Goal: Task Accomplishment & Management: Use online tool/utility

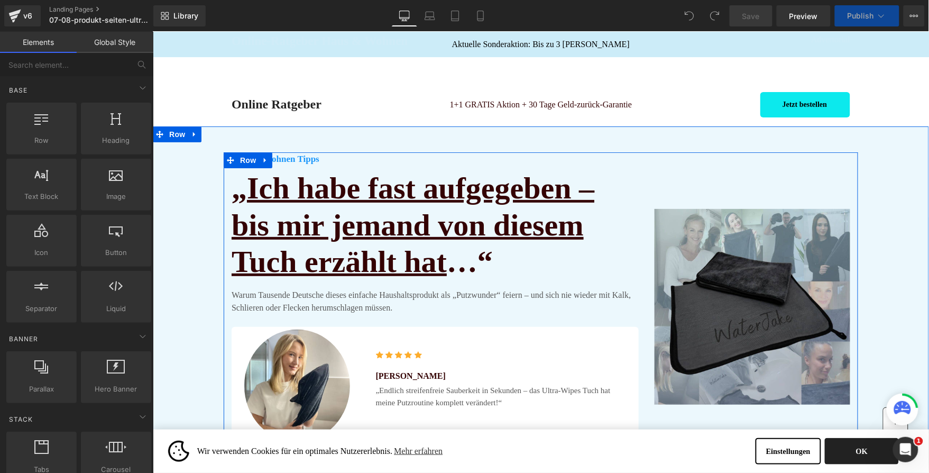
scroll to position [16, 0]
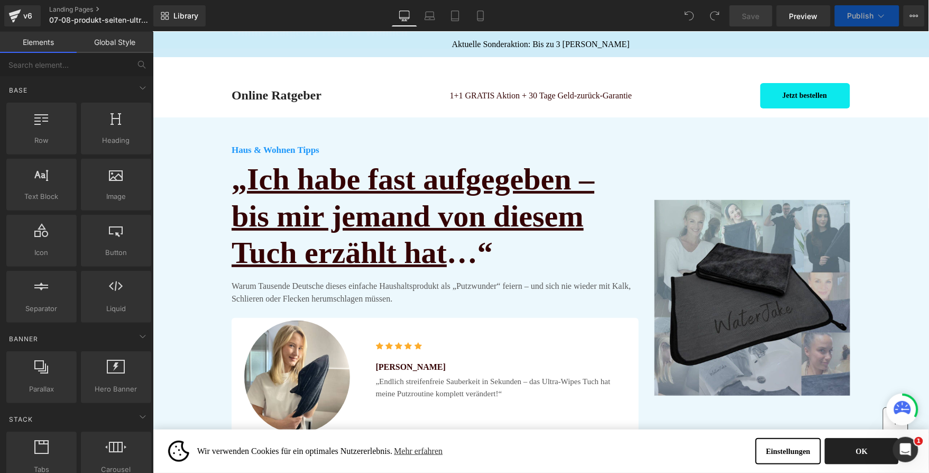
click at [847, 448] on button "OK" at bounding box center [862, 450] width 74 height 26
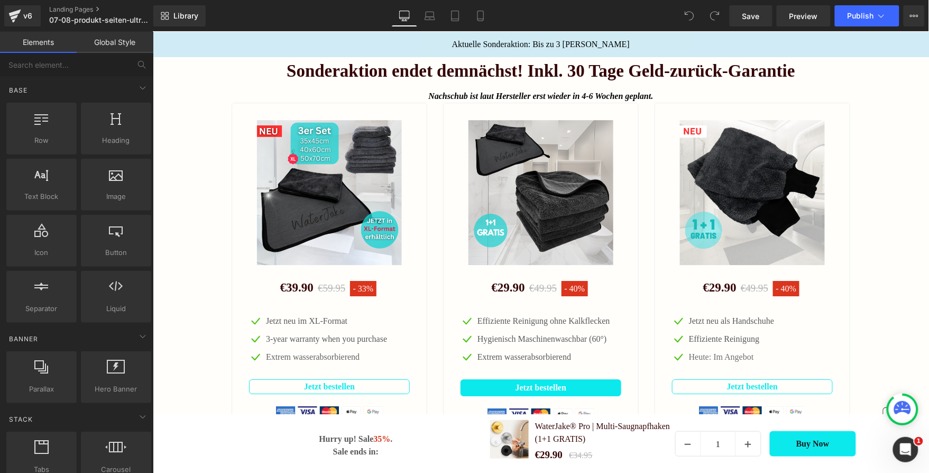
scroll to position [2066, 0]
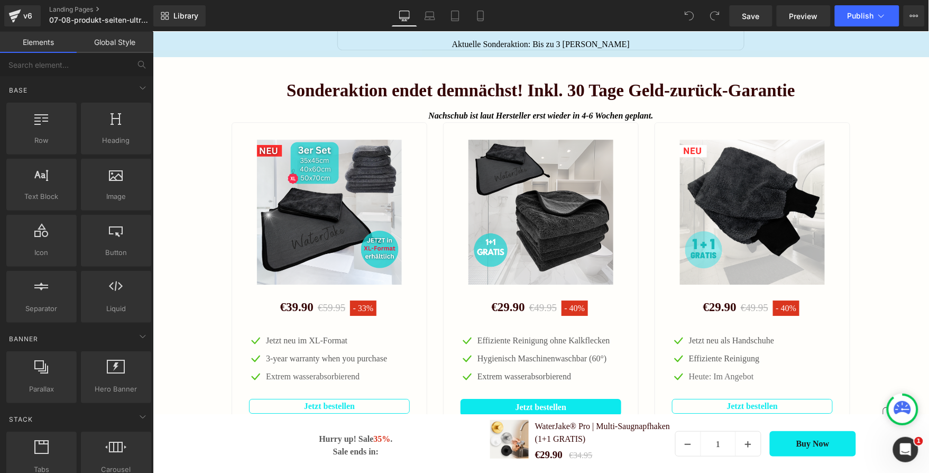
click at [496, 217] on img at bounding box center [540, 211] width 145 height 145
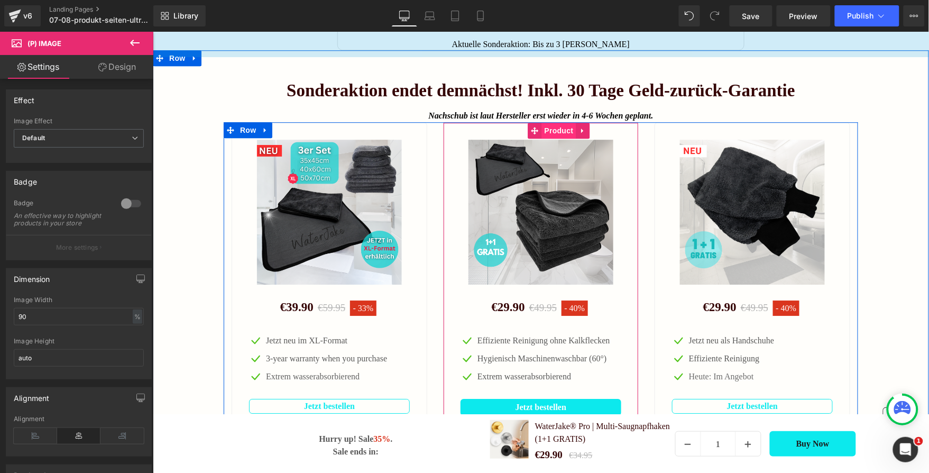
click at [544, 138] on span "Product" at bounding box center [559, 130] width 34 height 16
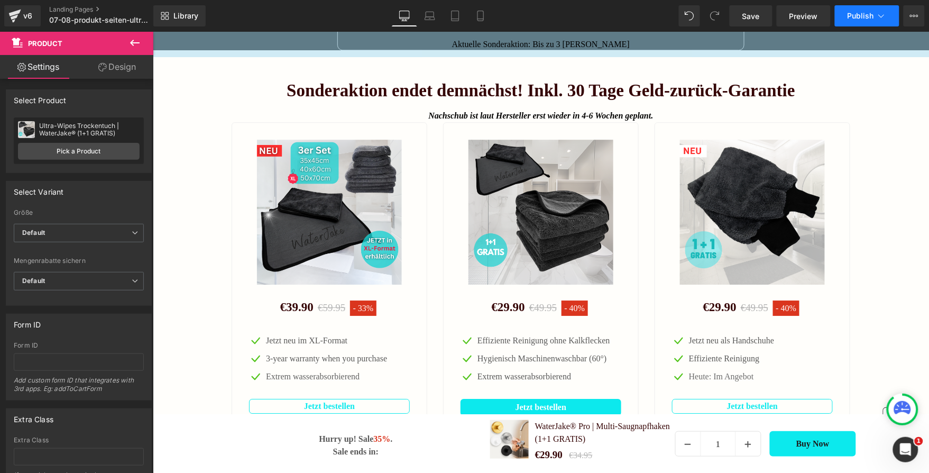
click at [858, 16] on span "Publish" at bounding box center [861, 16] width 26 height 8
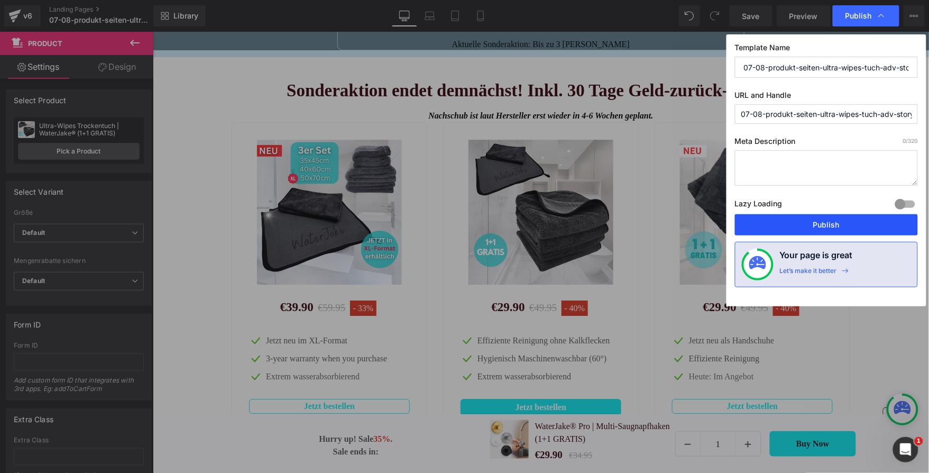
click at [799, 221] on button "Publish" at bounding box center [826, 224] width 183 height 21
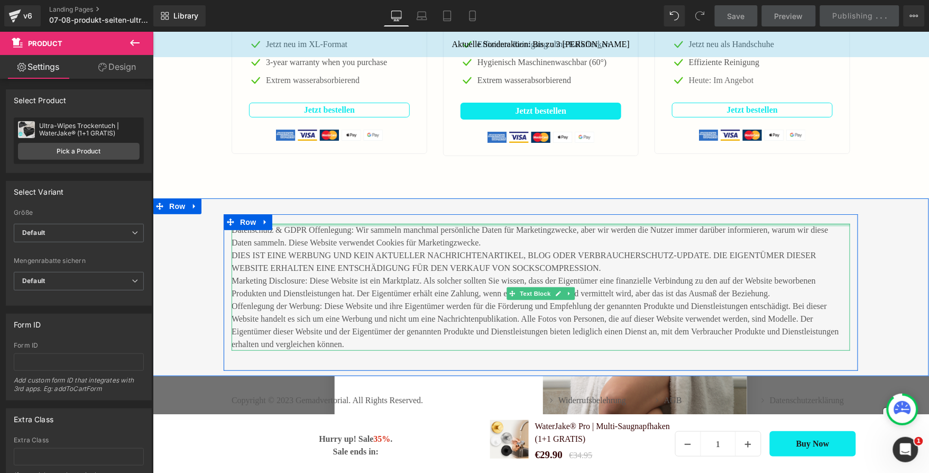
scroll to position [1617, 0]
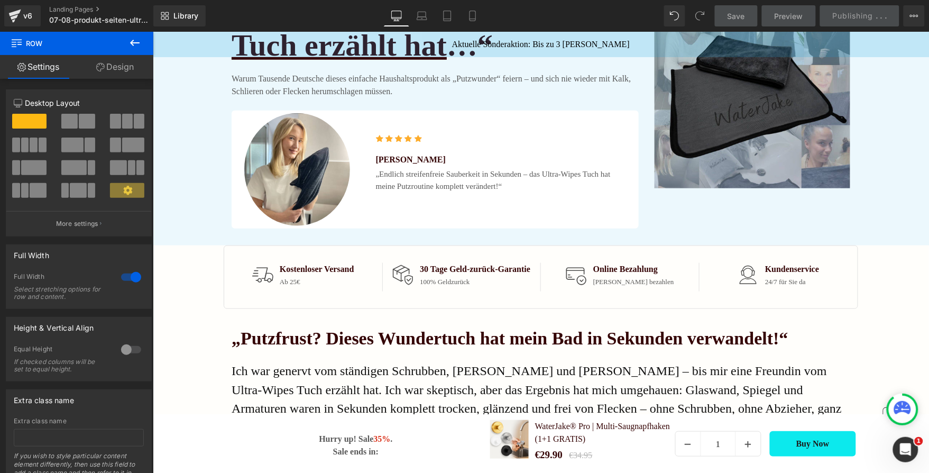
scroll to position [0, 0]
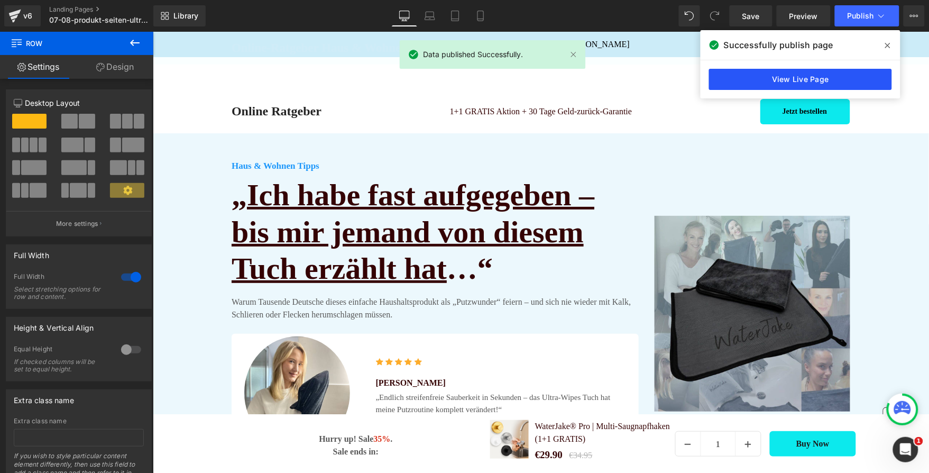
click at [742, 86] on link "View Live Page" at bounding box center [800, 79] width 183 height 21
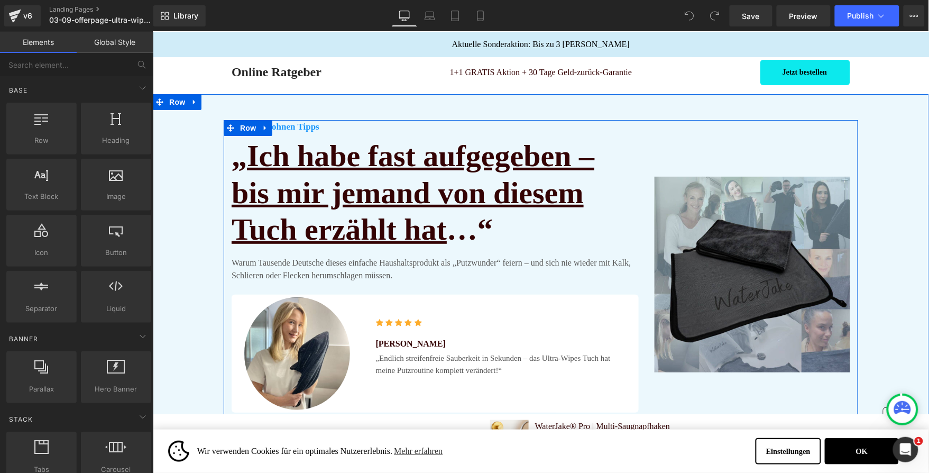
scroll to position [51, 0]
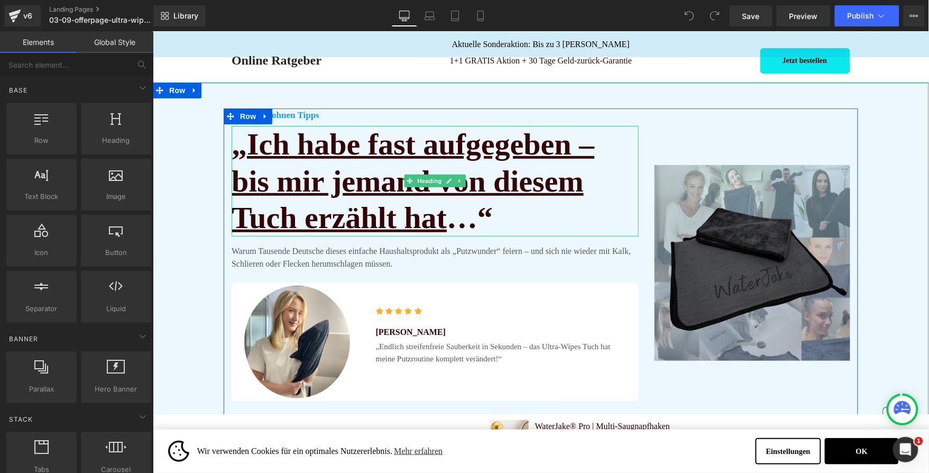
click at [332, 170] on u "Ich habe fast aufgegeben – bis mir jemand von diesem Tuch erzählt hat" at bounding box center [412, 180] width 363 height 108
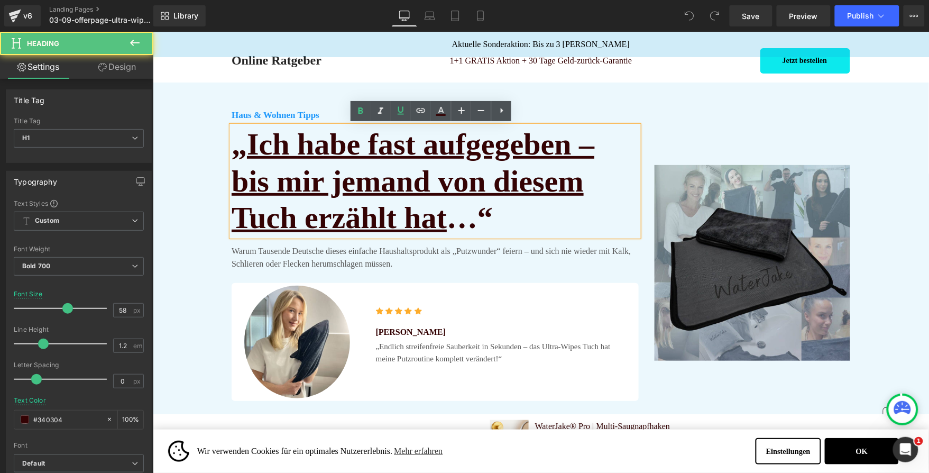
click at [407, 205] on u "Ich habe fast aufgegeben – bis mir jemand von diesem Tuch erzählt hat" at bounding box center [412, 180] width 363 height 108
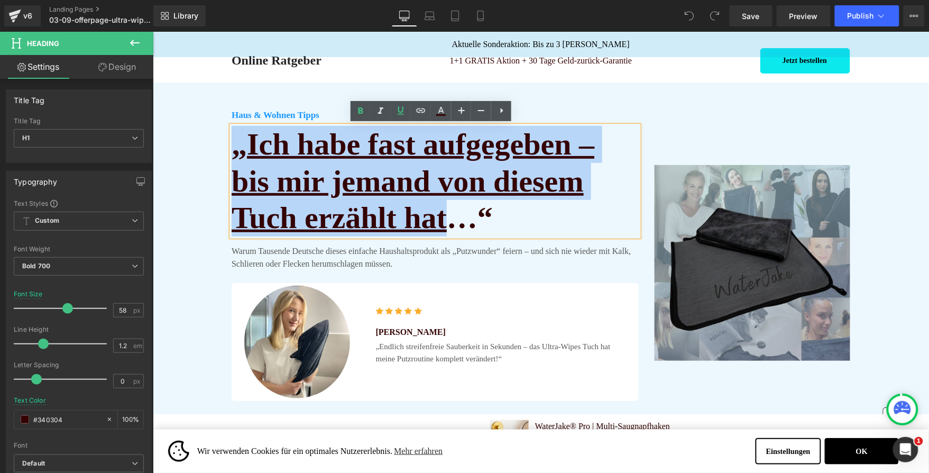
drag, startPoint x: 465, startPoint y: 221, endPoint x: 222, endPoint y: 148, distance: 253.9
click at [223, 148] on div "Haus & Wohnen Tipps Text Block „ Ich habe fast aufgegeben – bis mir jemand von …" at bounding box center [434, 262] width 423 height 309
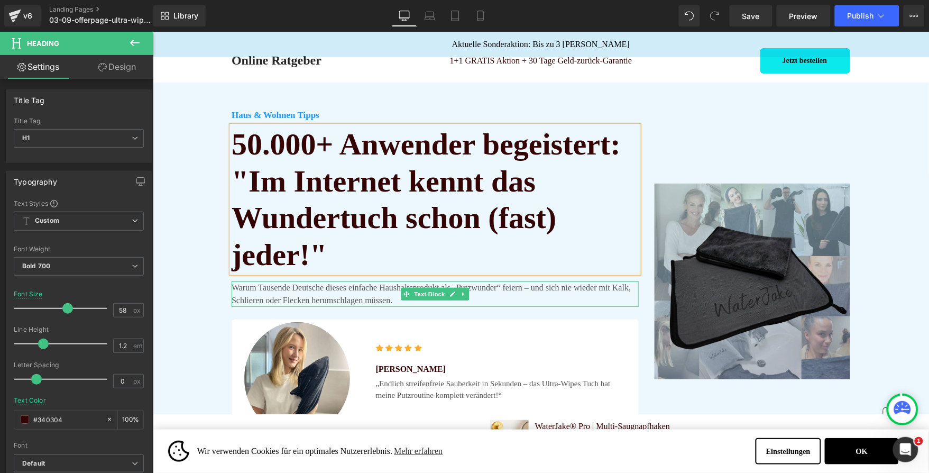
click at [301, 296] on p "Warum Tausende Deutsche dieses einfache Haushaltsprodukt als „Putzwunder“ feier…" at bounding box center [434, 293] width 407 height 25
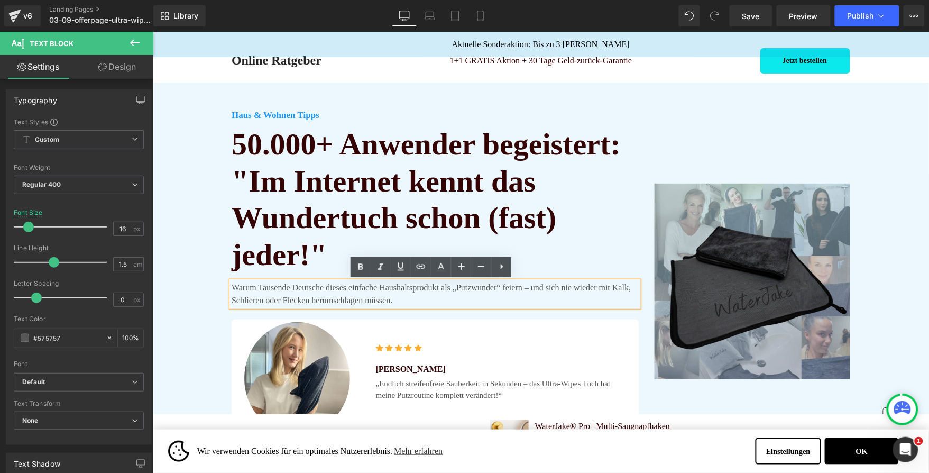
click at [178, 273] on div "Haus & Wohnen Tipps Text Block 50.000+ Anwender begeistert: "Im Internet kennt …" at bounding box center [540, 281] width 776 height 346
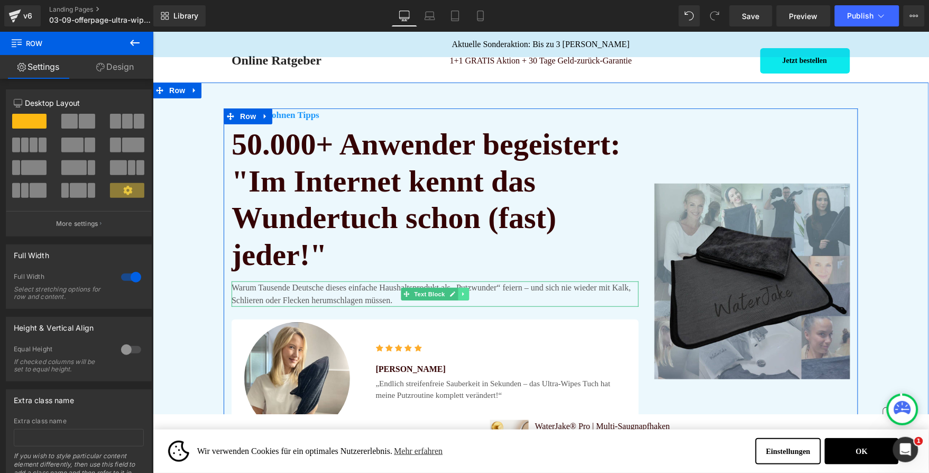
click at [460, 296] on icon at bounding box center [463, 293] width 6 height 6
click at [466, 294] on icon at bounding box center [469, 294] width 6 height 6
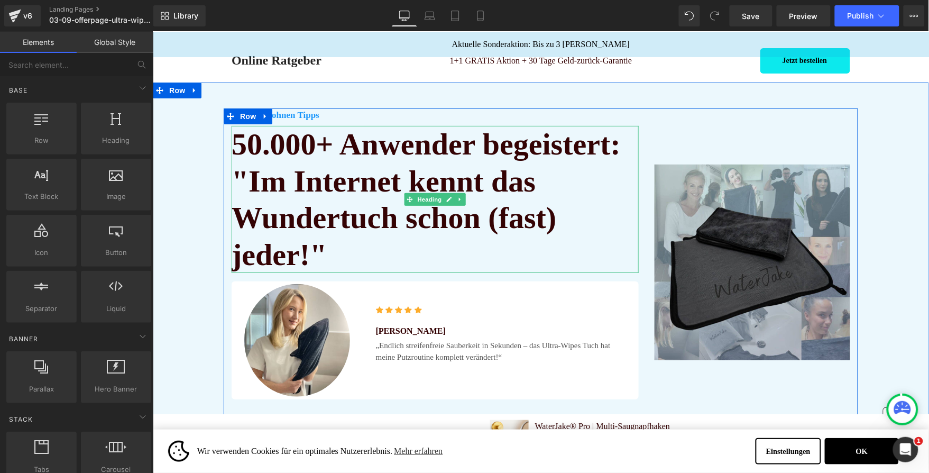
click at [347, 181] on h1 "50.000+ Anwender begeistert: "Im Internet kennt das Wundertuch schon (fast) jed…" at bounding box center [434, 198] width 407 height 147
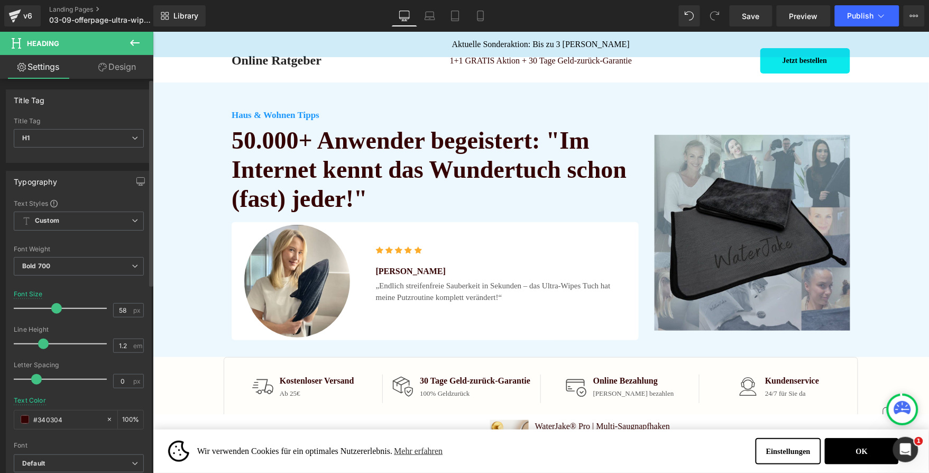
drag, startPoint x: 67, startPoint y: 310, endPoint x: 57, endPoint y: 315, distance: 11.1
click at [57, 315] on div at bounding box center [63, 308] width 88 height 21
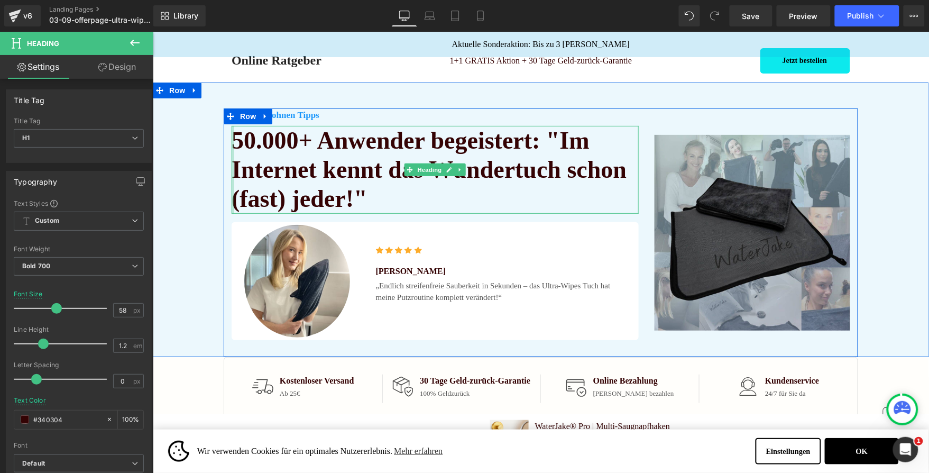
click at [231, 139] on div at bounding box center [232, 169] width 3 height 88
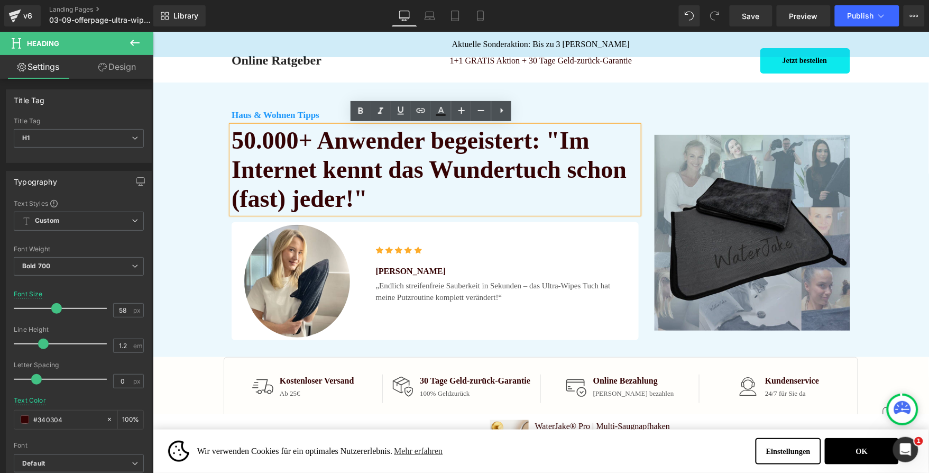
click at [182, 210] on div "Haus & Wohnen Tipps Text Block 50.000+ Anwender begeistert: "Im Internet kennt …" at bounding box center [540, 232] width 776 height 249
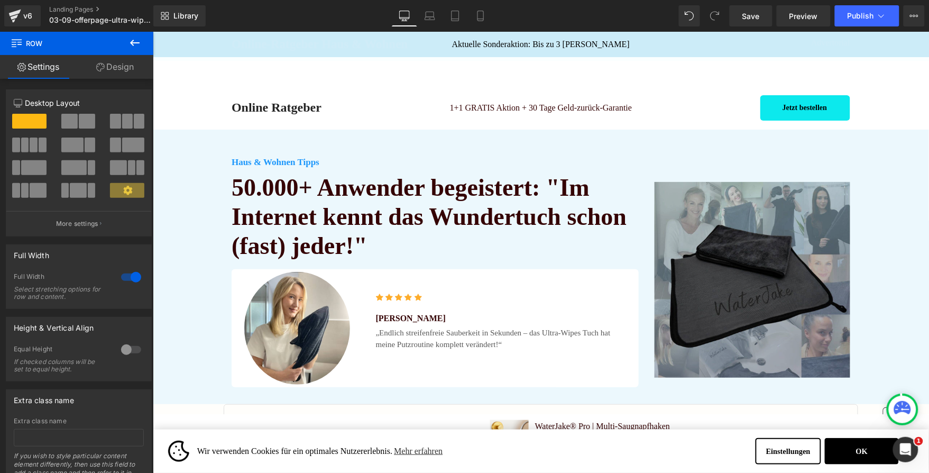
scroll to position [0, 0]
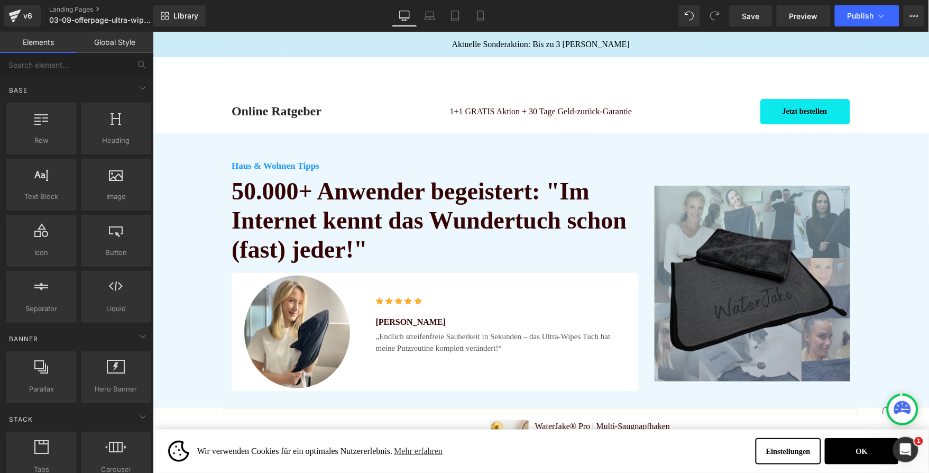
click at [434, 52] on div "Aktuelle Sonderaktion: Bis zu 3 Gratis Tüchern Text Block Row" at bounding box center [540, 43] width 776 height 25
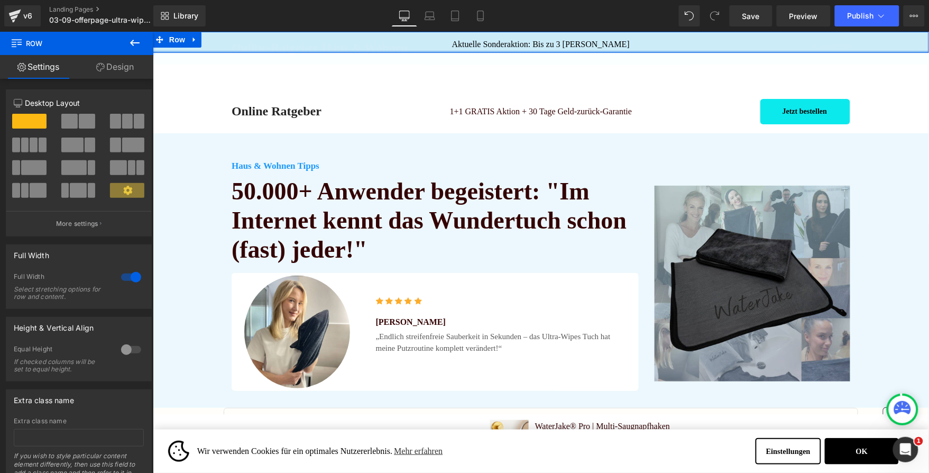
click at [439, 49] on div "Aktuelle Sonderaktion: Bis zu 3 Gratis Tüchern Text Block Row" at bounding box center [540, 41] width 776 height 21
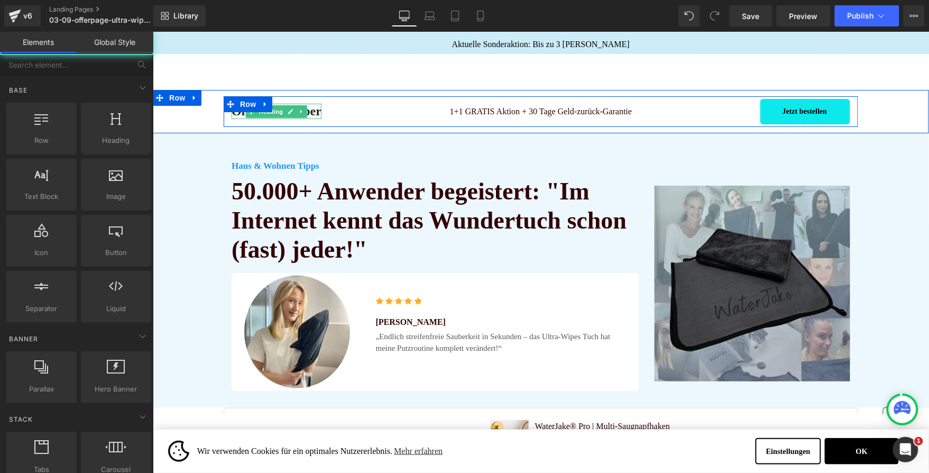
click at [298, 103] on h1 "Online Ratgeber" at bounding box center [276, 110] width 90 height 15
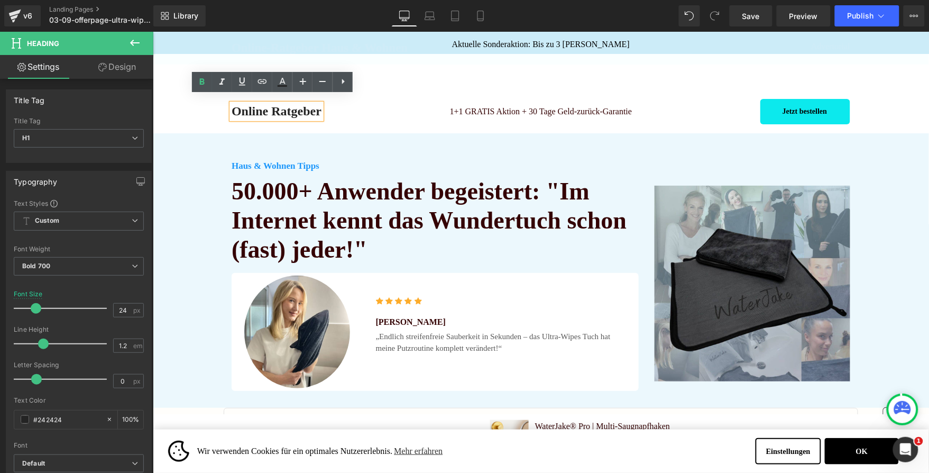
click at [185, 93] on div "Online Ratgeber Heading 1+1 GRATIS Aktion + 30 Tage Geld-zurück-Garantie Headin…" at bounding box center [540, 110] width 776 height 43
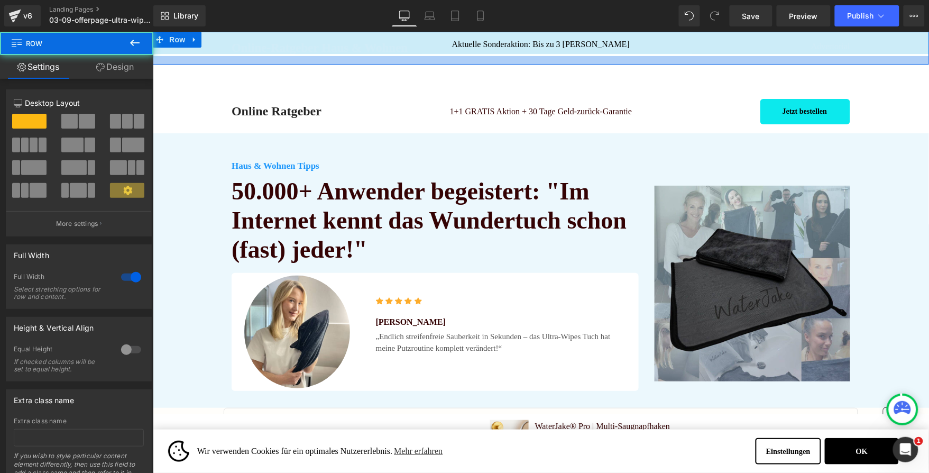
click at [188, 62] on div "Online-Ratgeber Haus & Wohnen Heading Advertorial Text Block Row Row" at bounding box center [540, 47] width 776 height 33
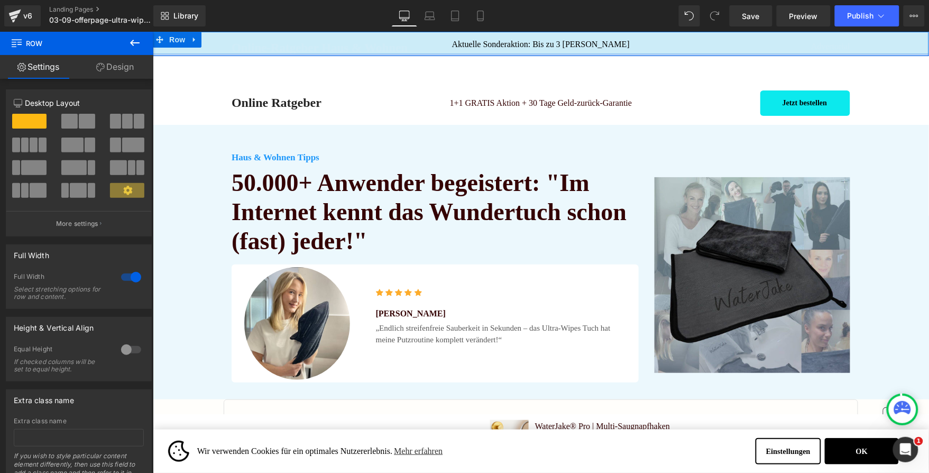
drag, startPoint x: 197, startPoint y: 56, endPoint x: 202, endPoint y: 44, distance: 13.1
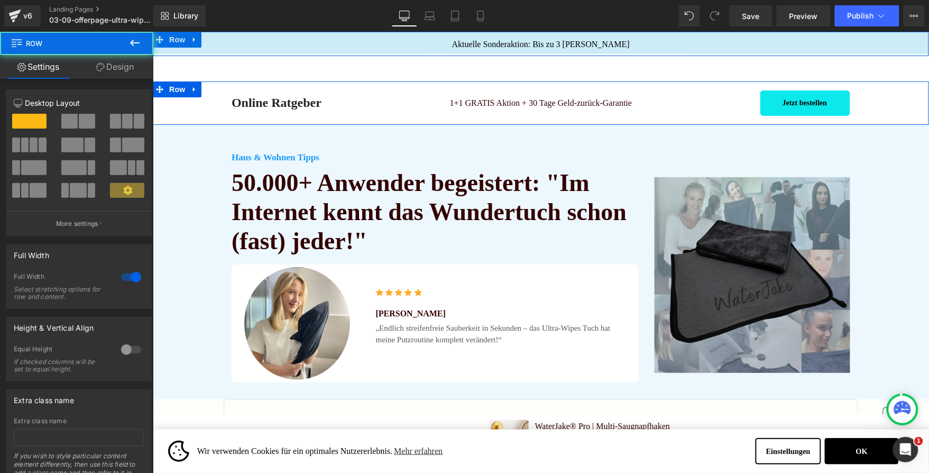
click at [177, 102] on div "Online Ratgeber Heading 1+1 GRATIS Aktion + 30 Tage Geld-zurück-Garantie Headin…" at bounding box center [540, 102] width 776 height 31
click at [193, 89] on icon at bounding box center [193, 89] width 7 height 8
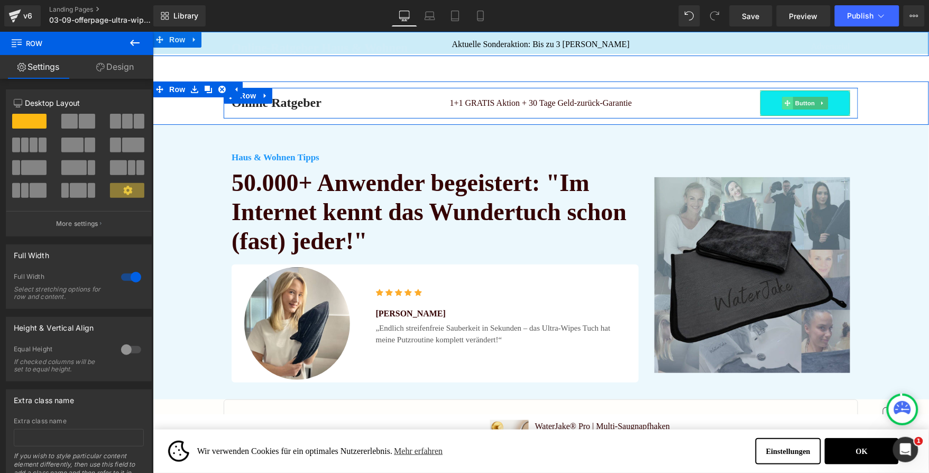
click at [784, 104] on icon at bounding box center [787, 102] width 6 height 6
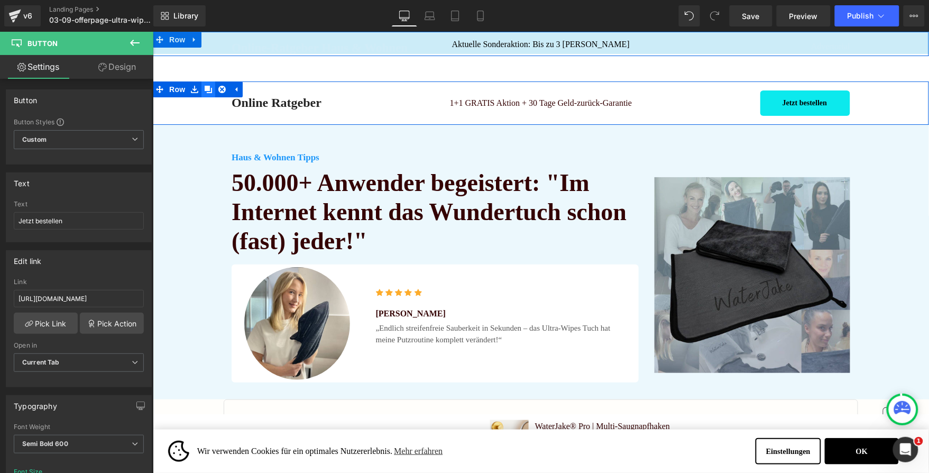
click at [204, 95] on link at bounding box center [208, 89] width 14 height 16
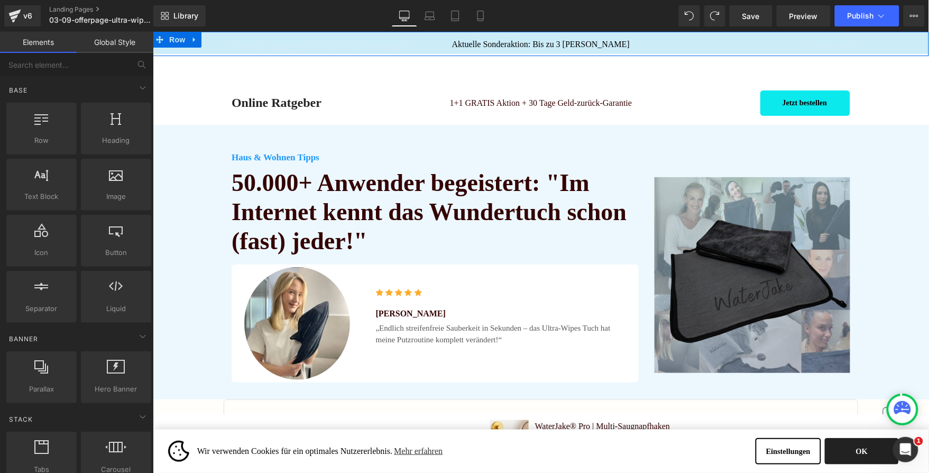
click at [849, 447] on button "OK" at bounding box center [862, 450] width 74 height 26
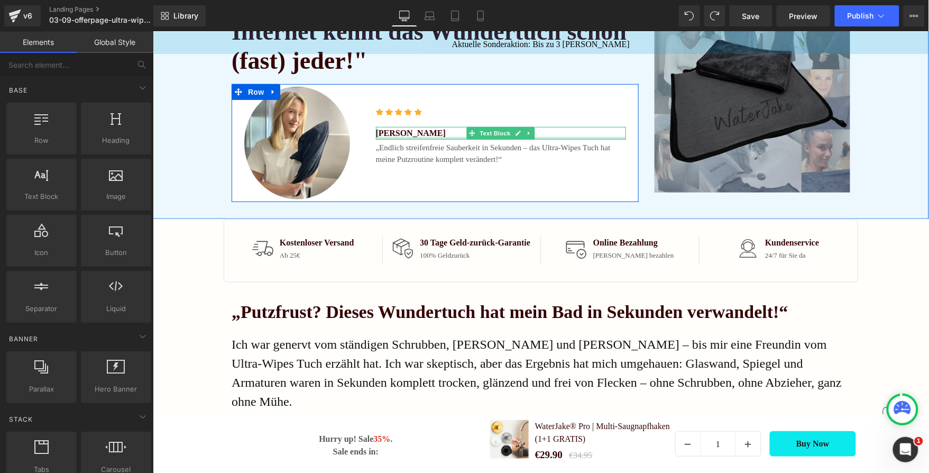
scroll to position [246, 0]
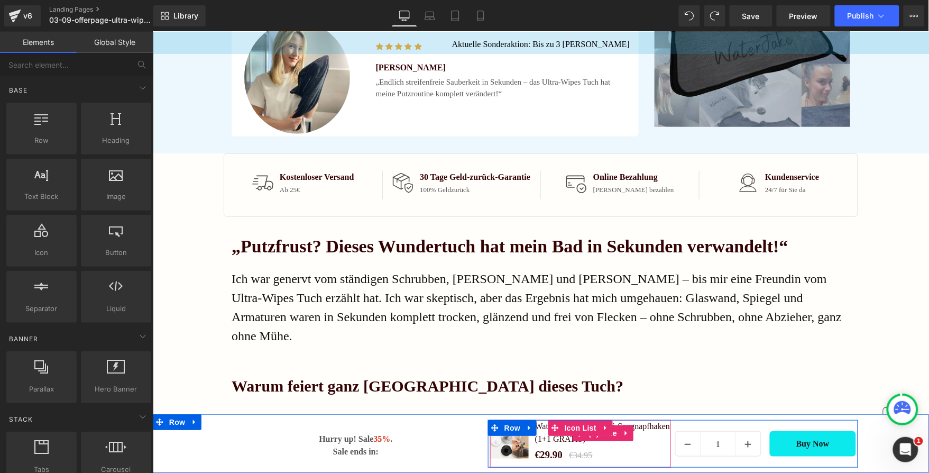
click at [578, 443] on link "WaterJake® Pro | Multi-Saugnapfhaken (1+1 GRATIS)" at bounding box center [599, 431] width 142 height 25
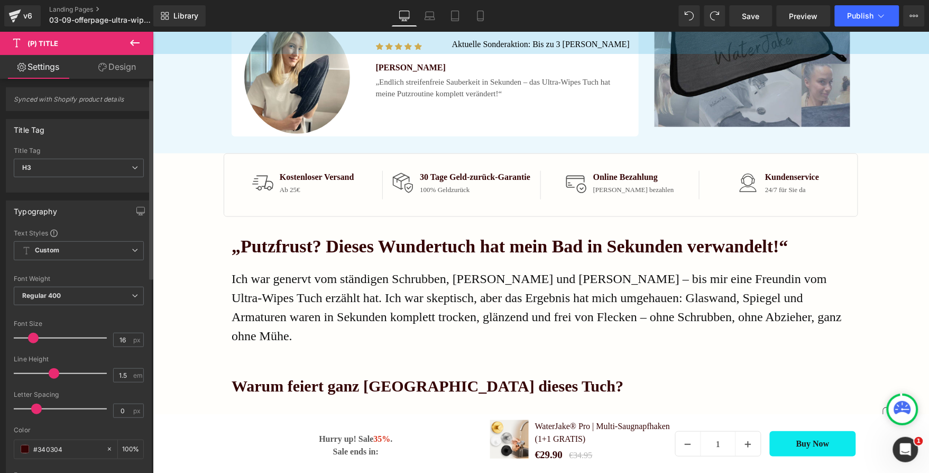
scroll to position [0, 0]
click at [538, 436] on link "WaterJake® Pro | Multi-Saugnapfhaken (1+1 GRATIS)" at bounding box center [599, 431] width 142 height 25
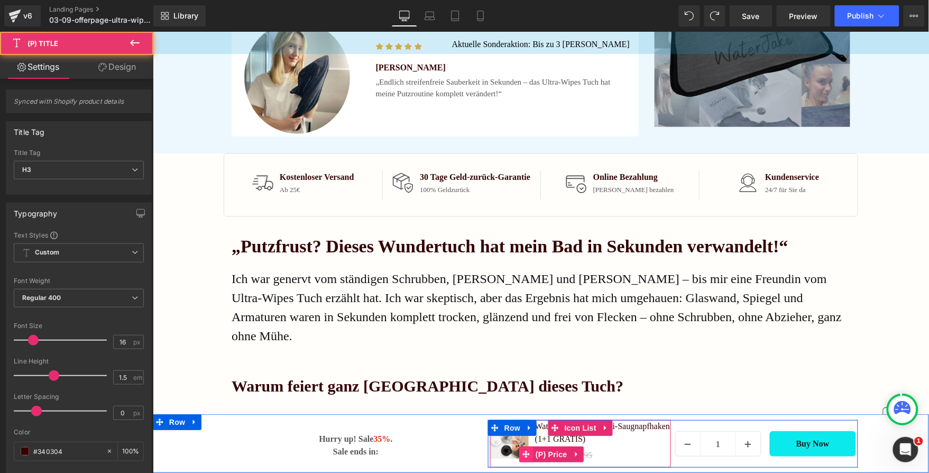
click at [525, 451] on icon at bounding box center [525, 454] width 7 height 8
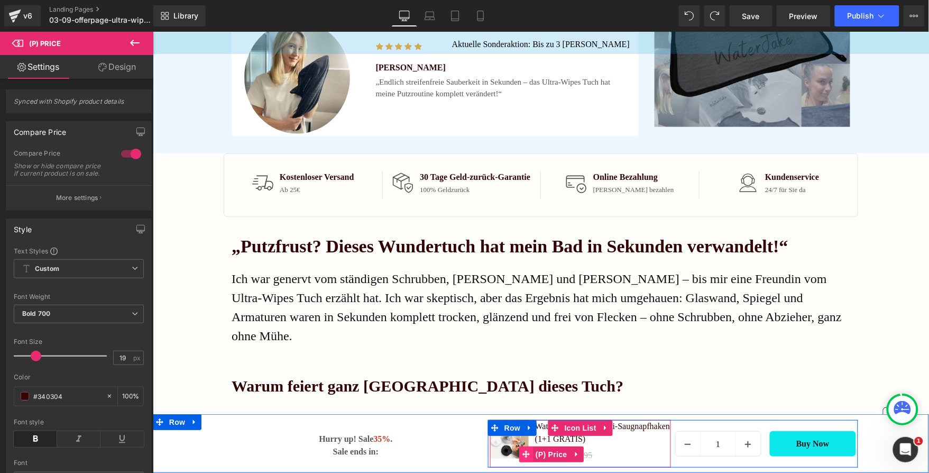
click at [522, 456] on icon at bounding box center [525, 453] width 7 height 7
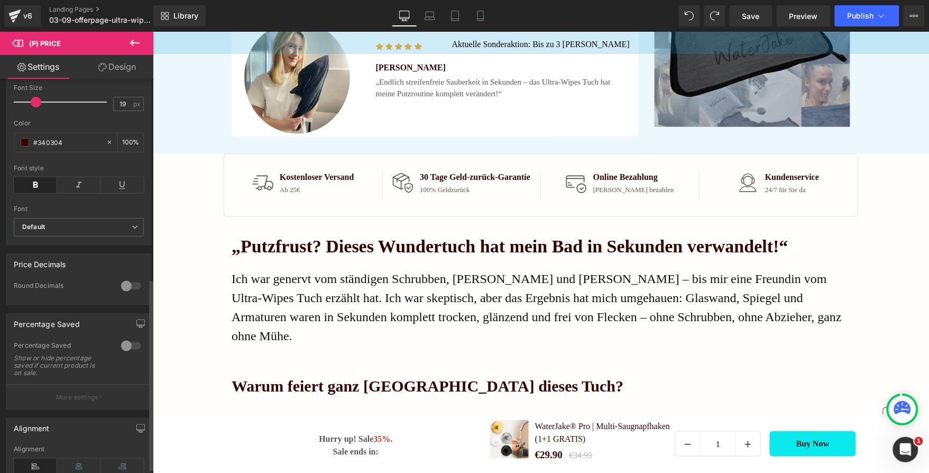
scroll to position [124, 0]
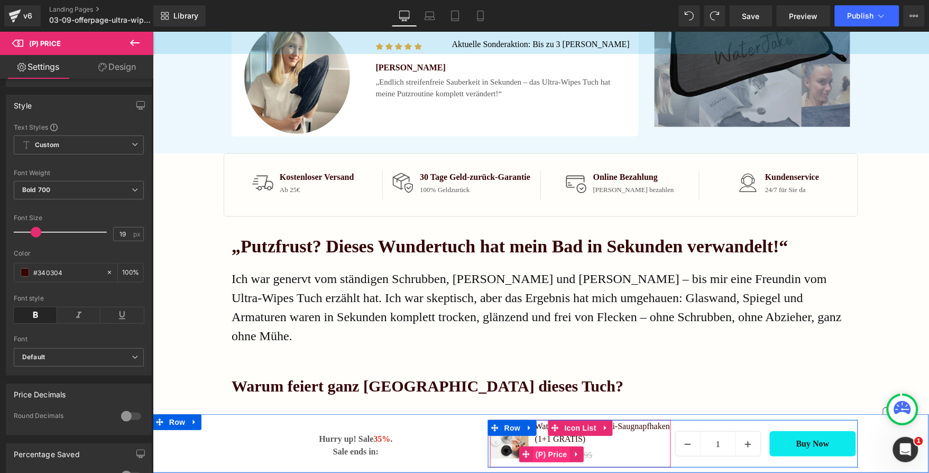
click at [547, 453] on span "(P) Price" at bounding box center [551, 454] width 37 height 16
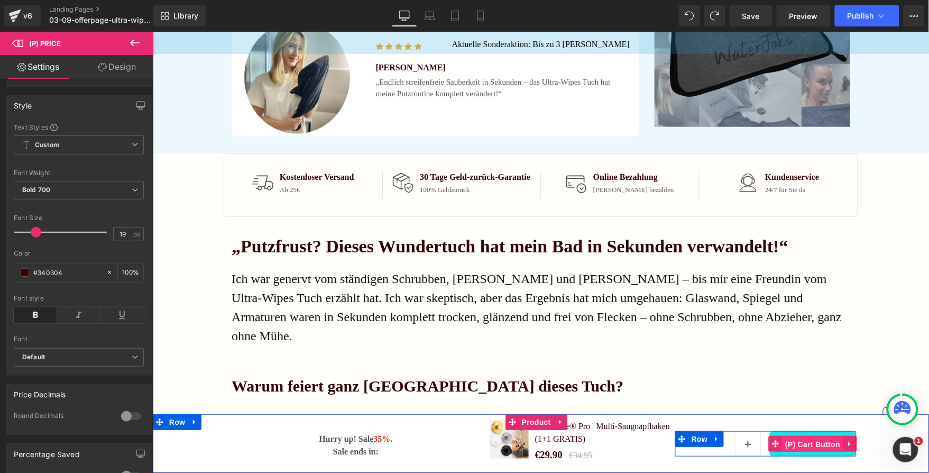
click at [822, 446] on span "(P) Cart Button" at bounding box center [812, 444] width 60 height 16
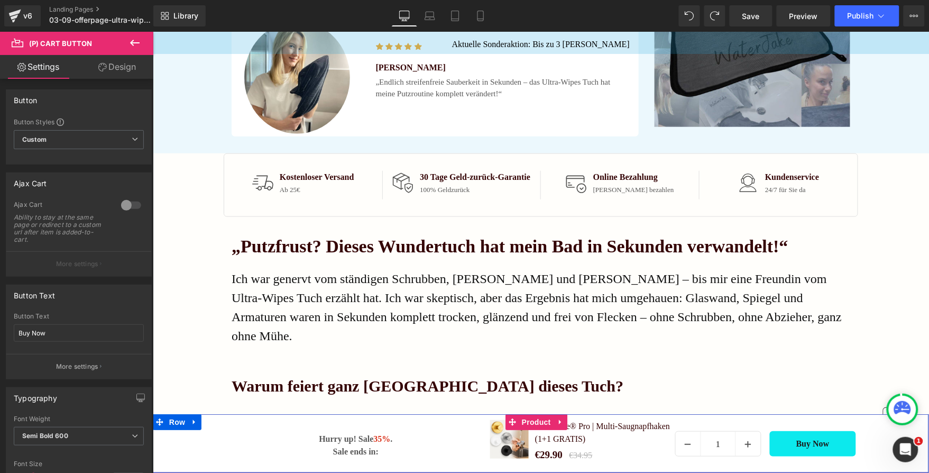
click at [197, 448] on div "Hurry up! Sale 35% . Sale ends in: Text Block Row Sale Off (P) Image WaterJake®…" at bounding box center [540, 443] width 776 height 59
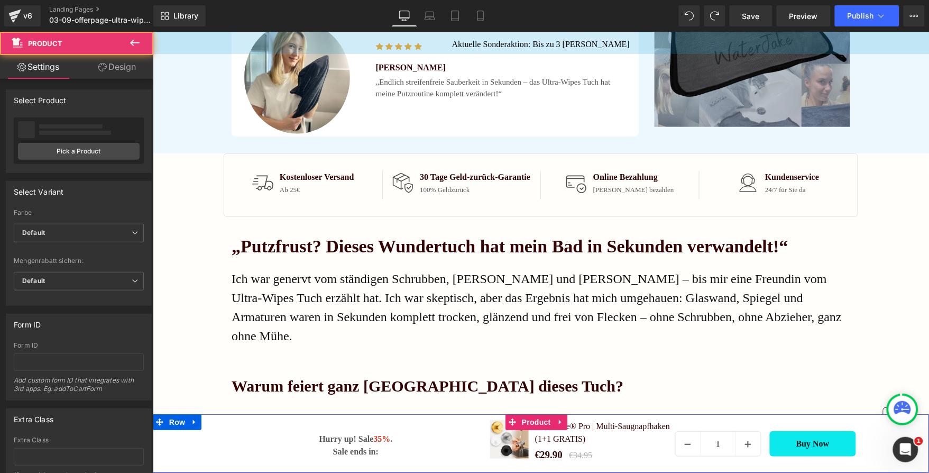
click at [200, 453] on div "Hurry up! Sale 35% . Sale ends in: Text Block Row Sale Off (P) Image WaterJake®…" at bounding box center [540, 443] width 776 height 59
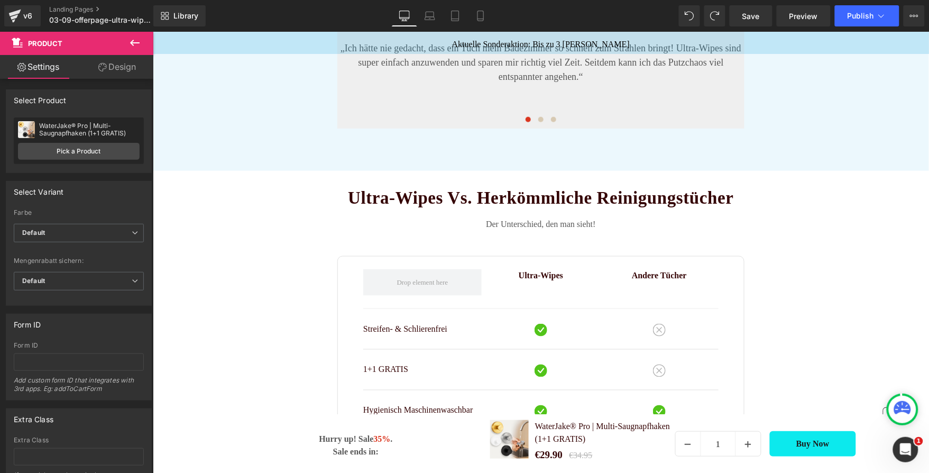
scroll to position [2089, 0]
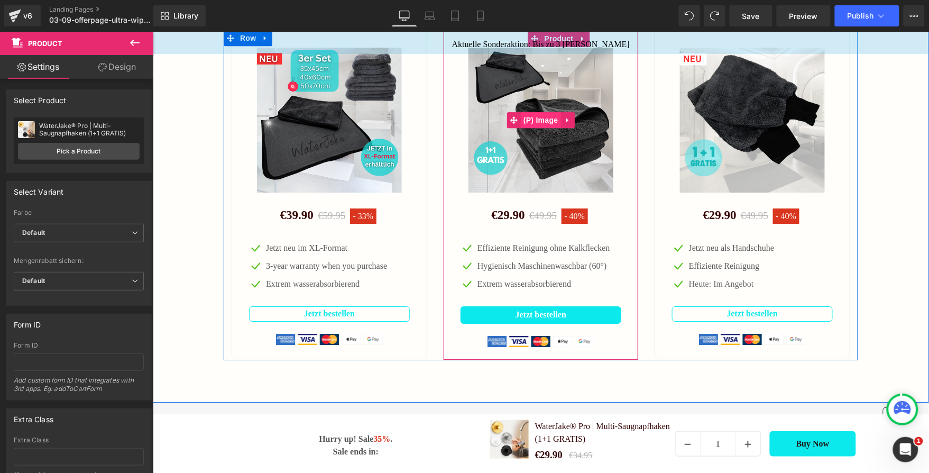
click at [556, 142] on img at bounding box center [540, 119] width 145 height 145
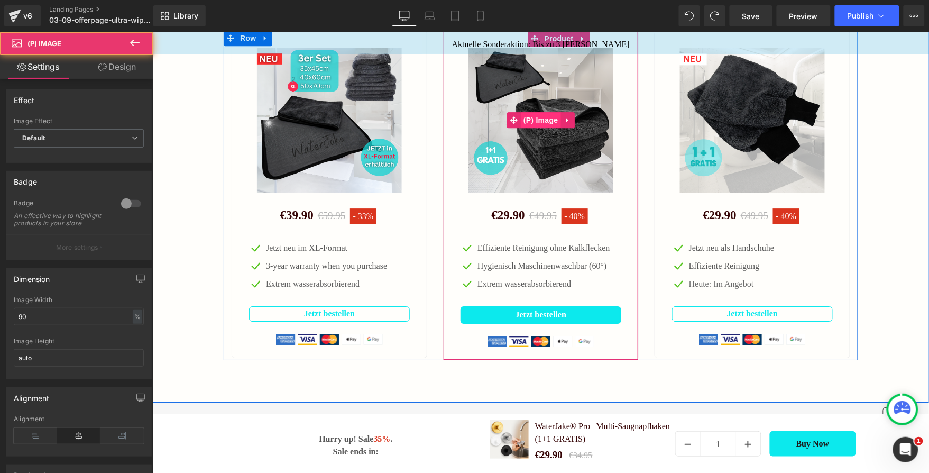
click at [546, 127] on span "(P) Image" at bounding box center [540, 120] width 40 height 16
click at [519, 192] on img at bounding box center [540, 119] width 145 height 145
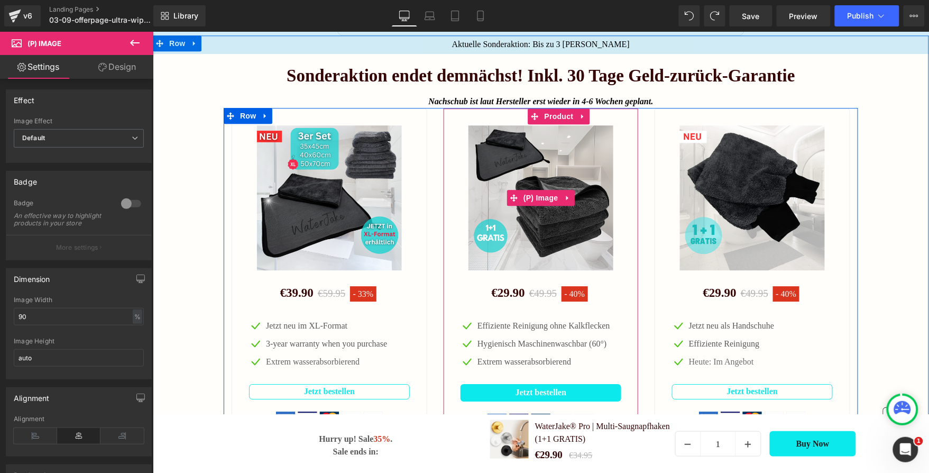
scroll to position [2007, 0]
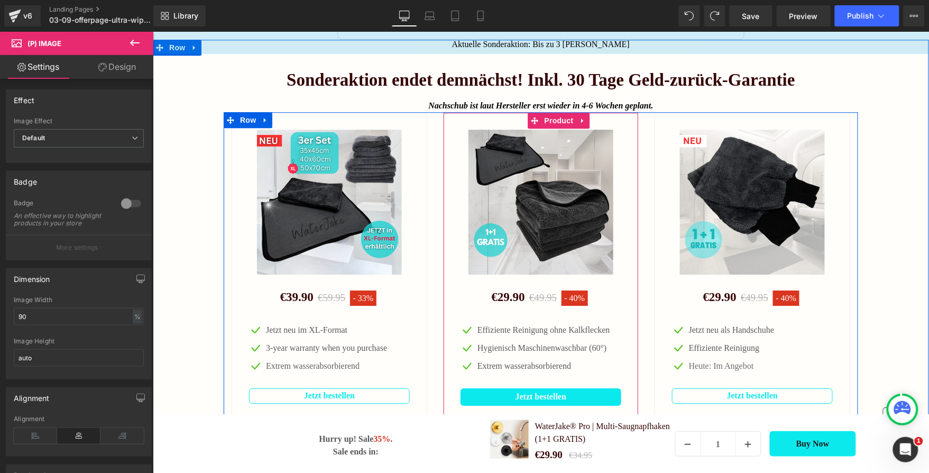
click at [550, 303] on span "€49.95" at bounding box center [543, 296] width 28 height 11
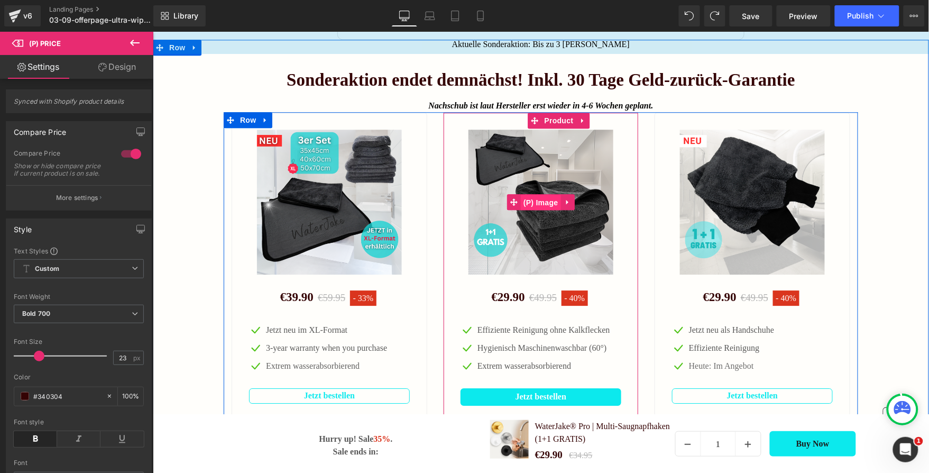
click at [549, 210] on span "(P) Image" at bounding box center [540, 202] width 40 height 16
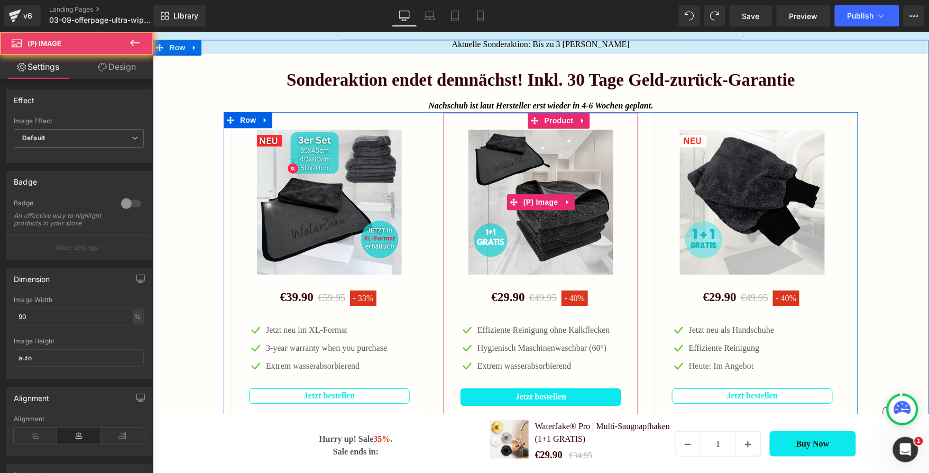
click at [524, 175] on img at bounding box center [540, 201] width 145 height 145
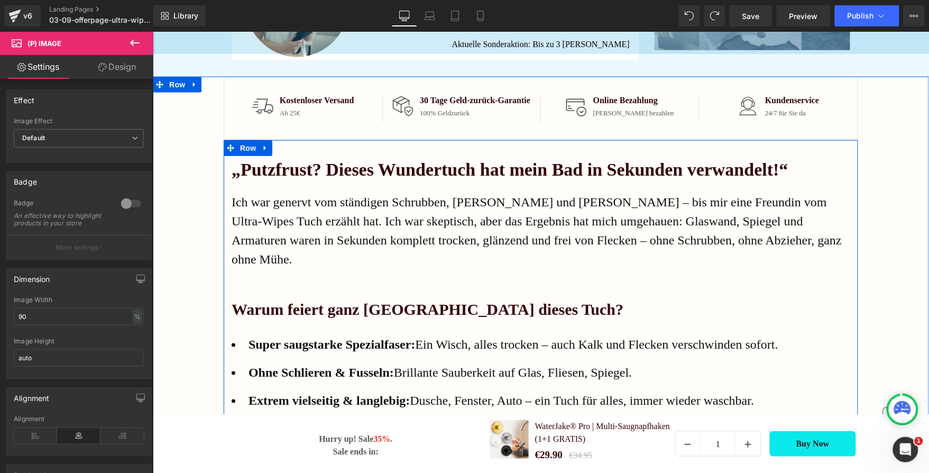
scroll to position [320, 0]
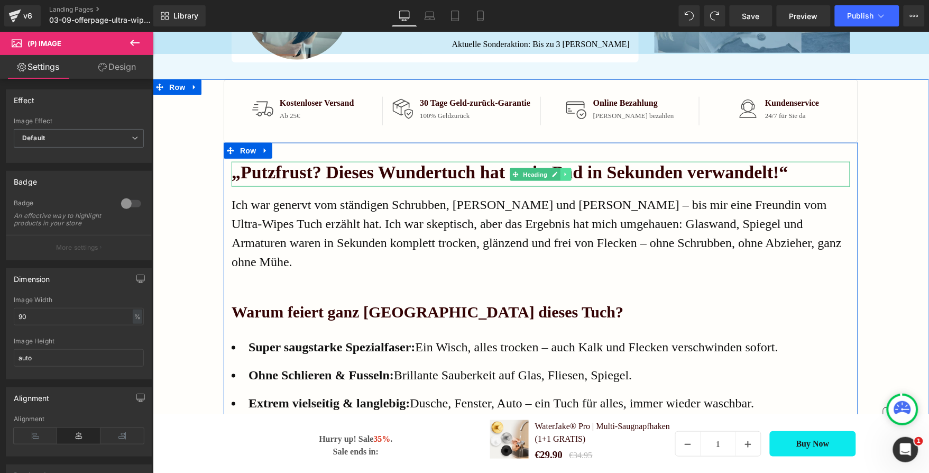
click at [564, 176] on icon at bounding box center [565, 174] width 2 height 4
click at [569, 177] on icon at bounding box center [572, 174] width 6 height 6
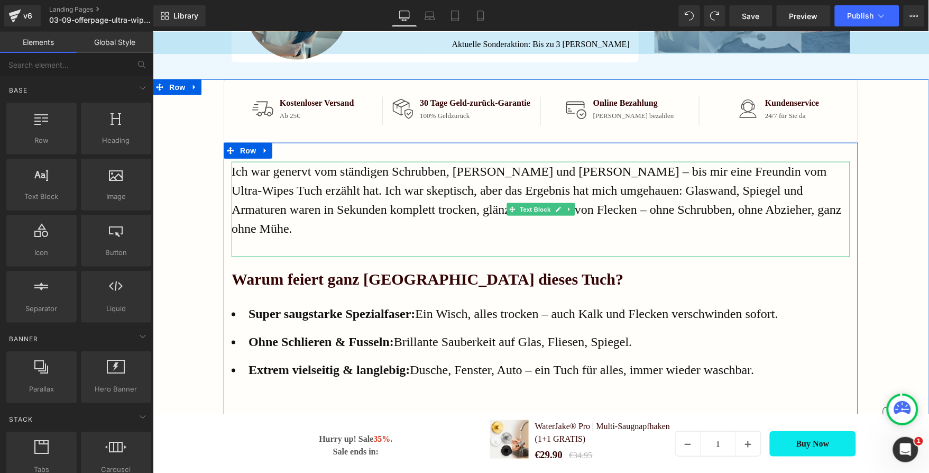
click at [566, 208] on icon at bounding box center [569, 209] width 6 height 6
click at [572, 206] on icon at bounding box center [575, 209] width 6 height 6
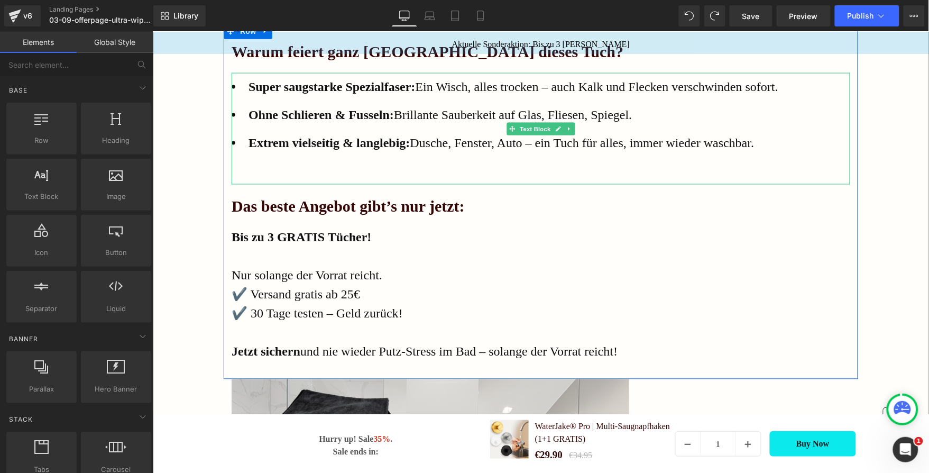
scroll to position [441, 0]
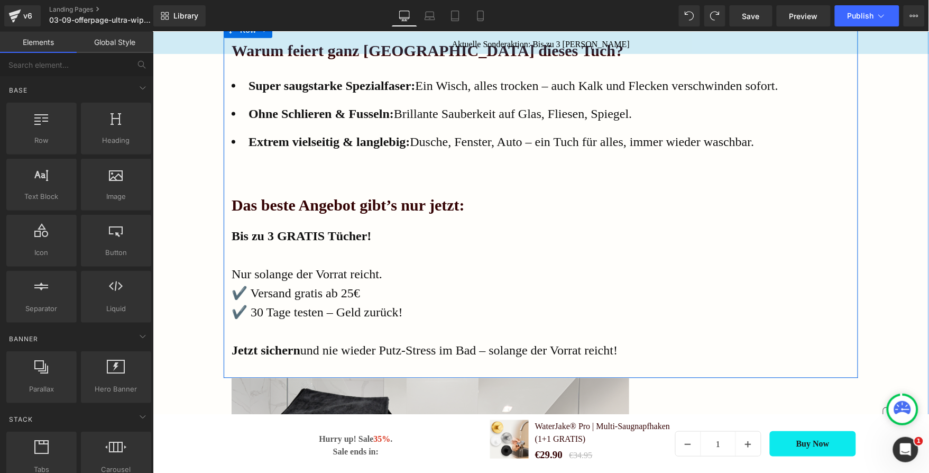
click at [466, 203] on h1 "Das beste Angebot gibt’s nur jetzt:" at bounding box center [540, 205] width 619 height 19
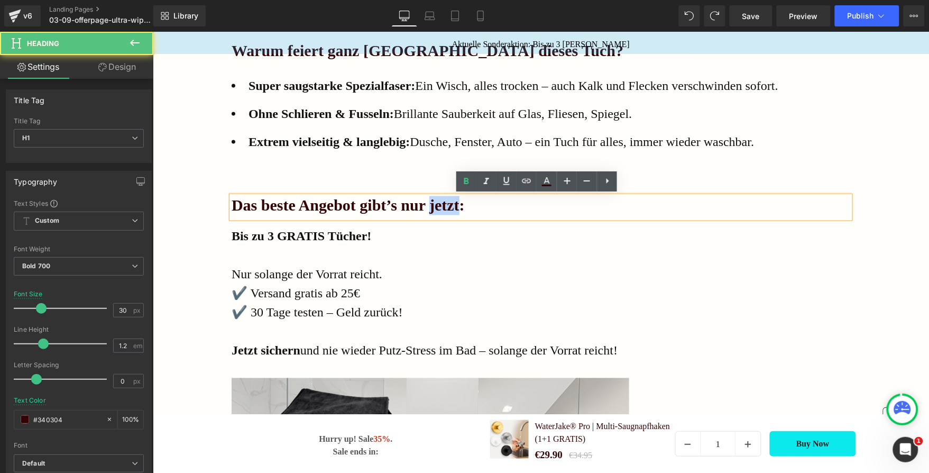
click at [466, 203] on h1 "Das beste Angebot gibt’s nur jetzt:" at bounding box center [540, 205] width 619 height 19
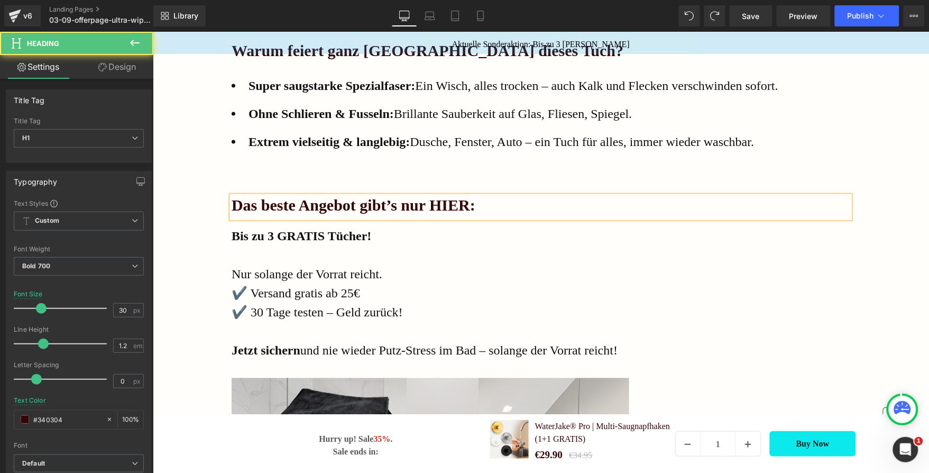
click at [468, 202] on h1 "Das beste Angebot gibt’s nur HIER:" at bounding box center [540, 205] width 619 height 19
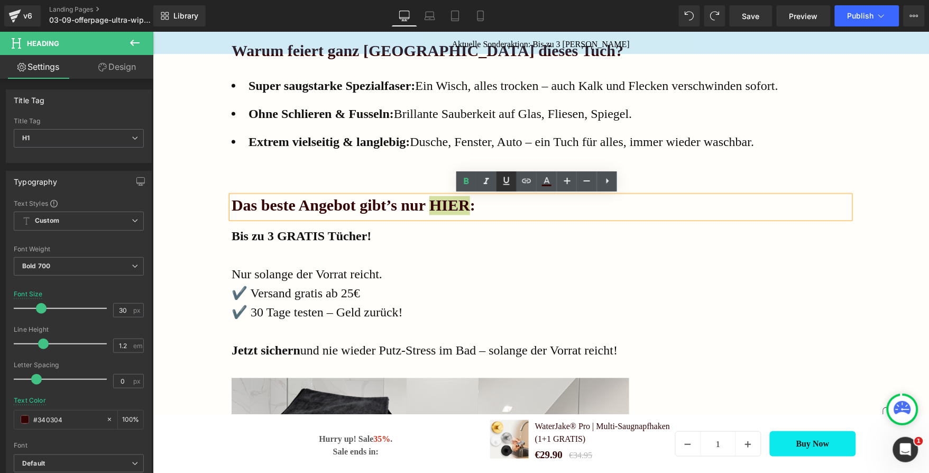
drag, startPoint x: 506, startPoint y: 188, endPoint x: 347, endPoint y: 160, distance: 160.5
click at [506, 188] on link at bounding box center [507, 181] width 20 height 20
click at [468, 230] on p "Bis zu 3 GRATIS Tücher!" at bounding box center [540, 235] width 619 height 19
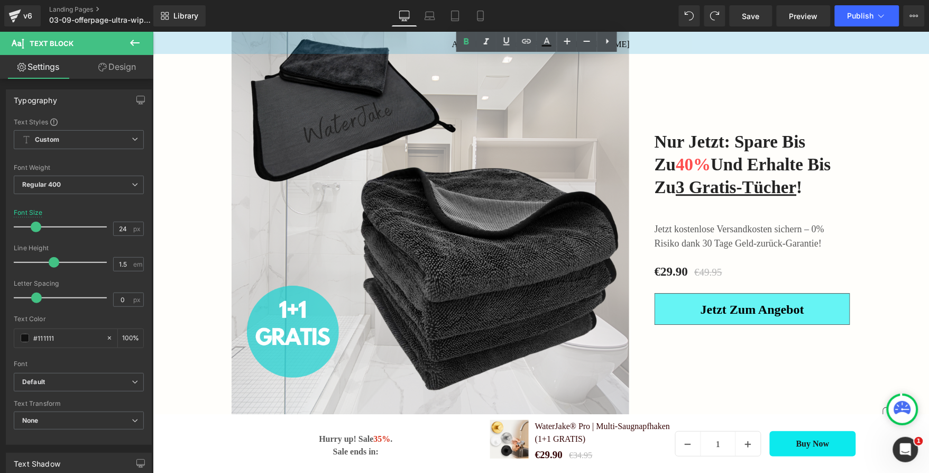
scroll to position [807, 0]
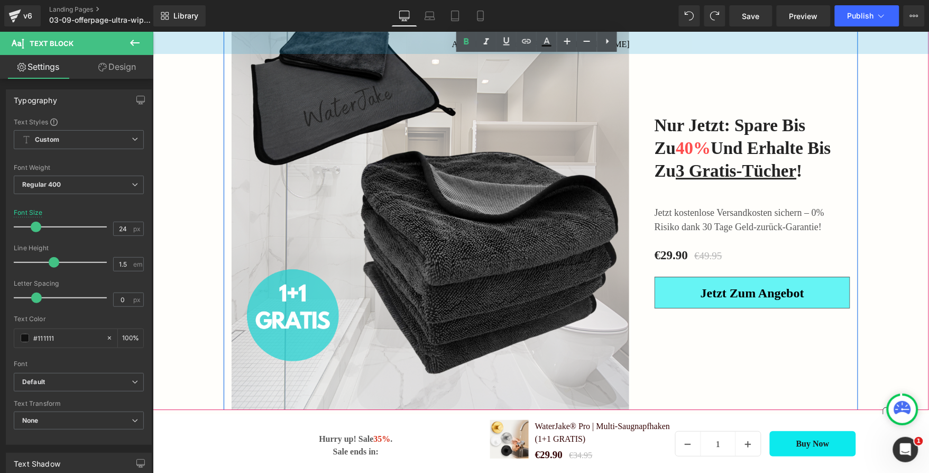
click at [733, 290] on div "Jetzt zum Angebot (P) Cart Button" at bounding box center [752, 292] width 196 height 32
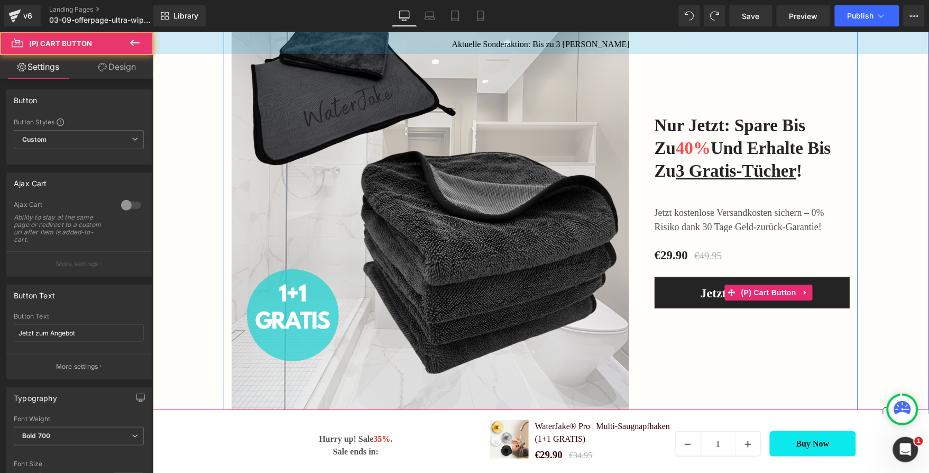
click at [701, 293] on span "Jetzt zum Angebot" at bounding box center [752, 293] width 104 height 14
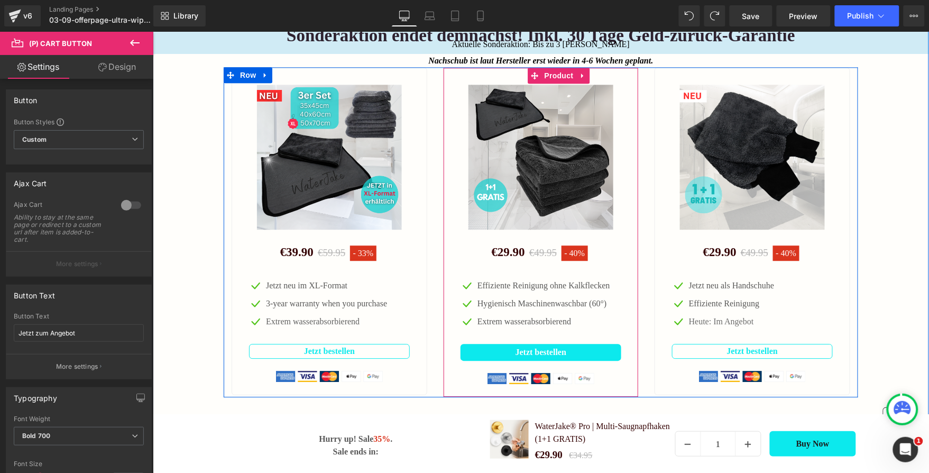
scroll to position [1920, 0]
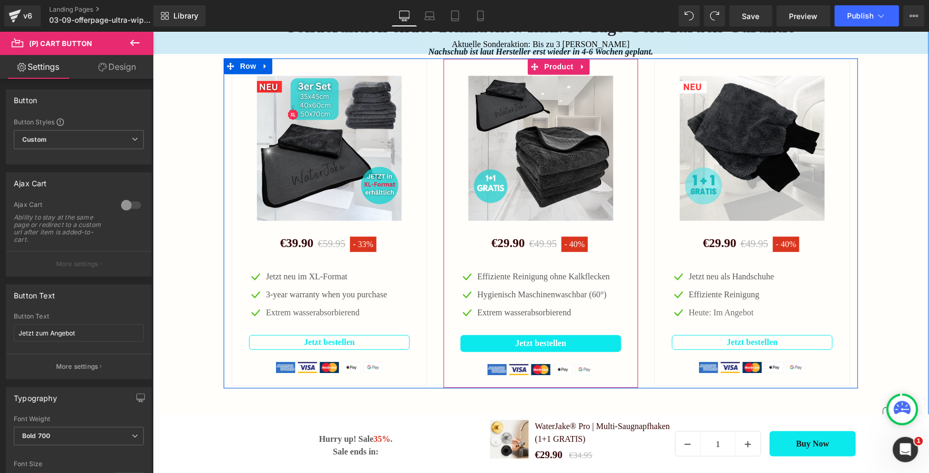
click at [543, 173] on img at bounding box center [540, 147] width 145 height 145
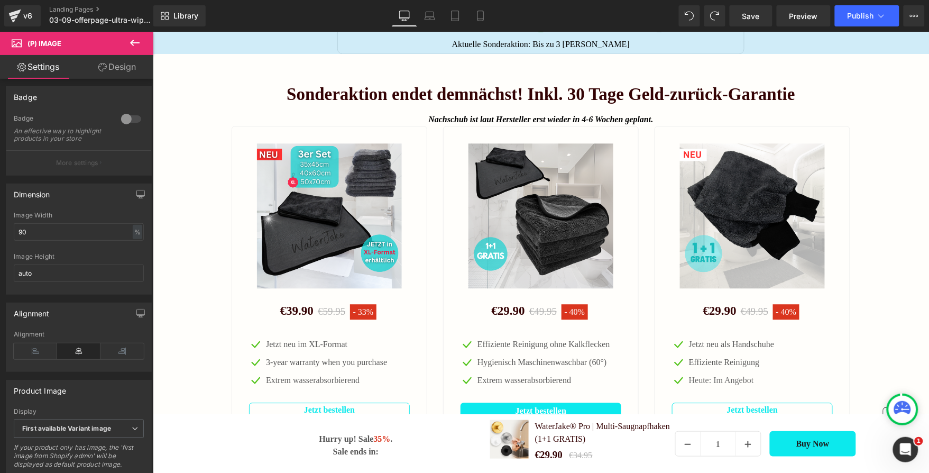
scroll to position [1844, 0]
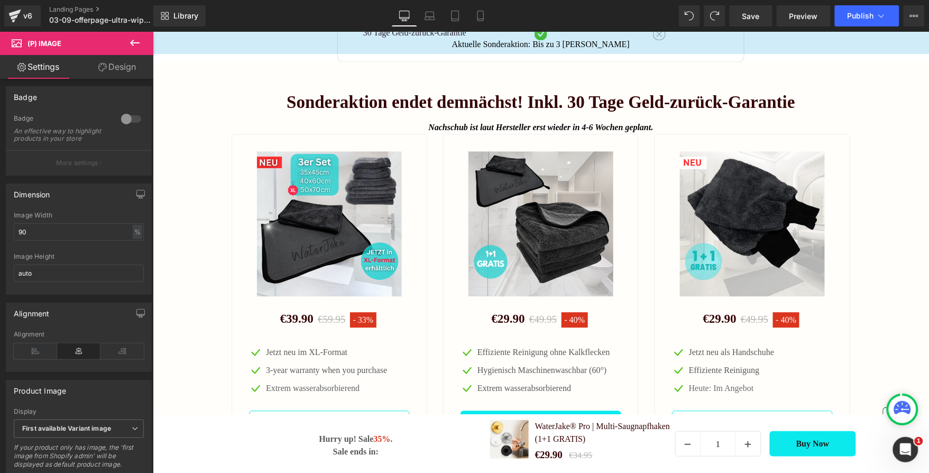
click at [363, 133] on div "Nachschub ist laut Hersteller erst wieder in 4-6 Wochen geplant. Text Block" at bounding box center [540, 127] width 776 height 13
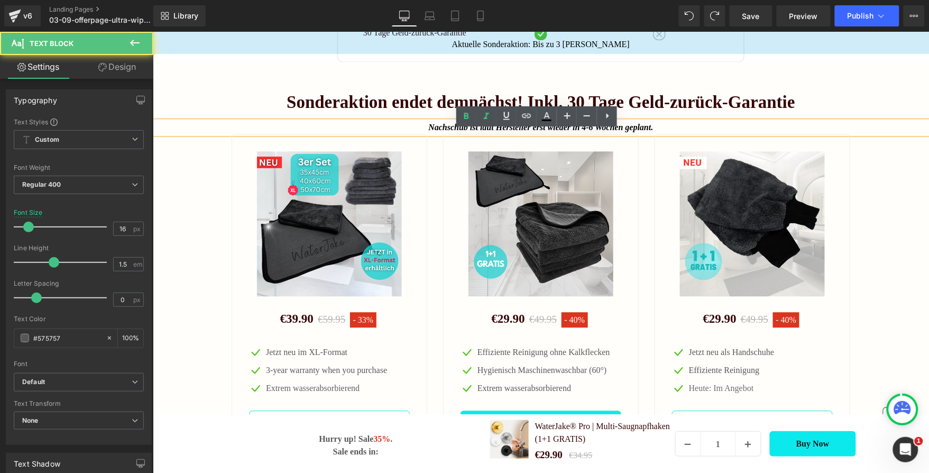
click at [152, 31] on div "32px" at bounding box center [152, 31] width 0 height 0
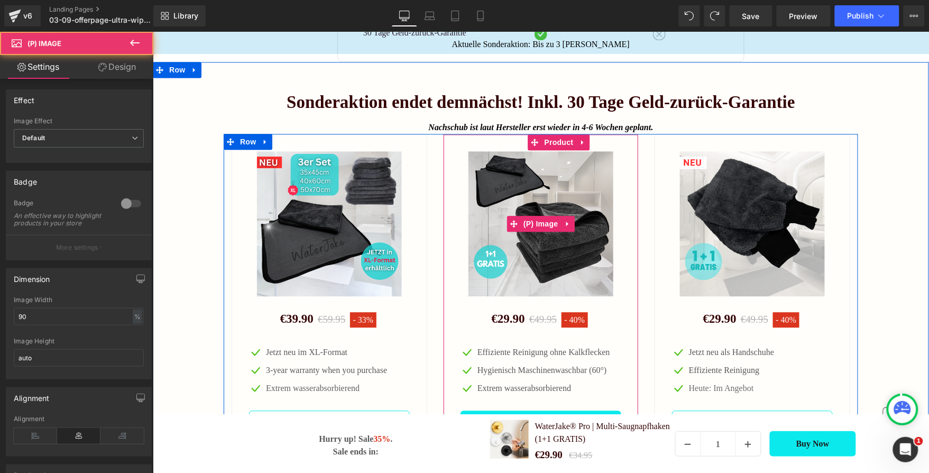
click at [468, 165] on img at bounding box center [540, 223] width 145 height 145
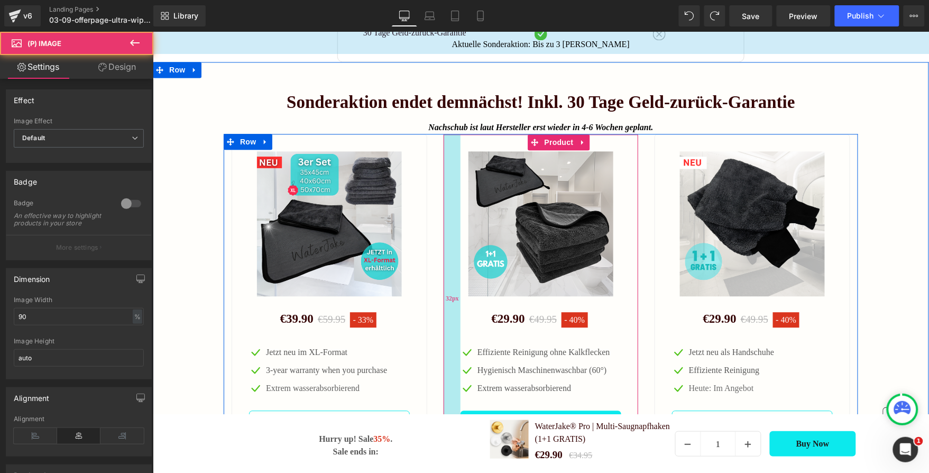
click at [449, 169] on div "32px" at bounding box center [451, 298] width 17 height 329
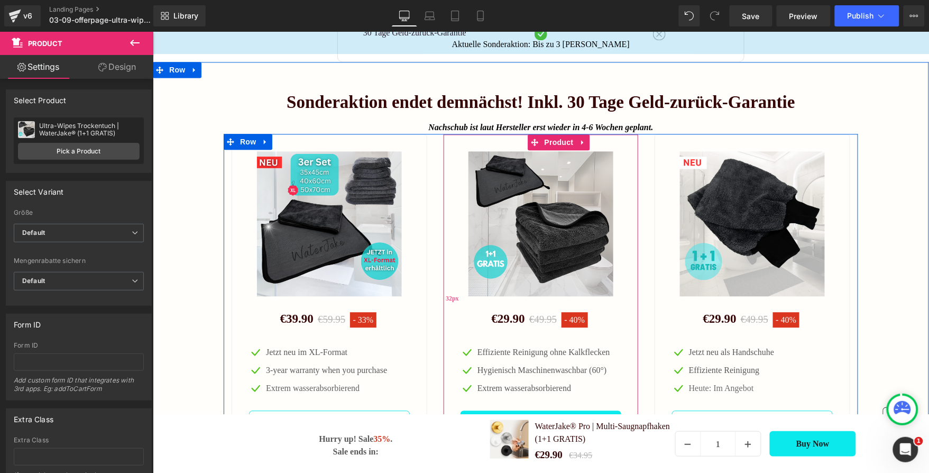
click at [455, 168] on div "32px" at bounding box center [451, 298] width 17 height 329
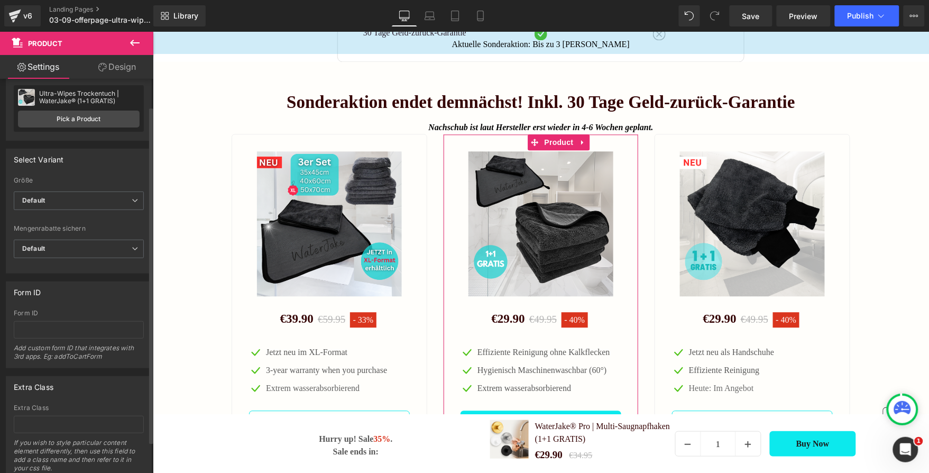
scroll to position [0, 0]
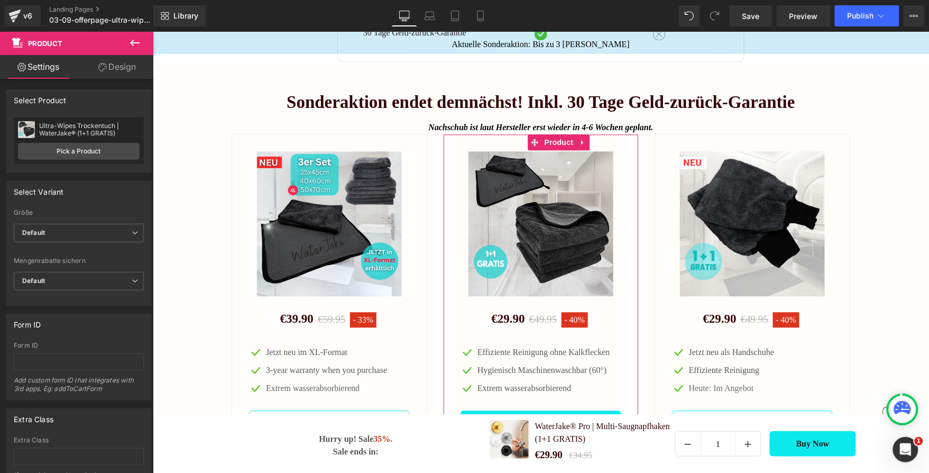
click at [103, 66] on icon at bounding box center [102, 67] width 8 height 8
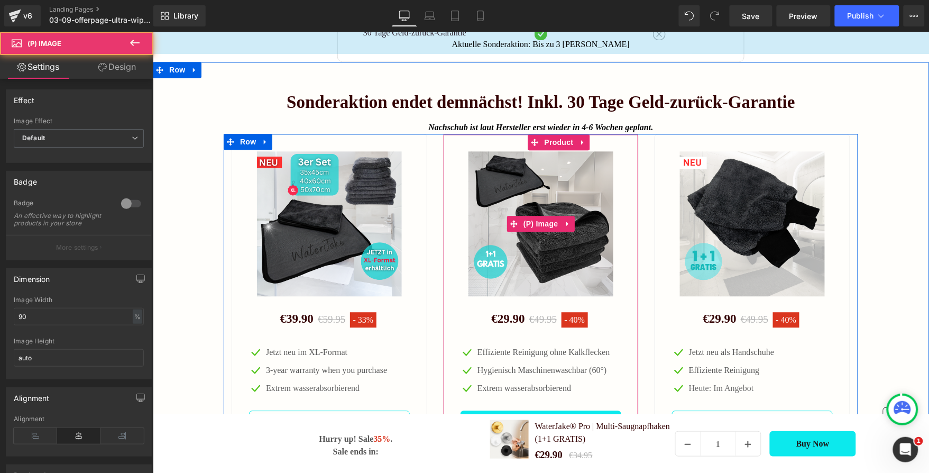
click at [592, 215] on img at bounding box center [540, 223] width 145 height 145
click at [527, 187] on img at bounding box center [540, 223] width 145 height 145
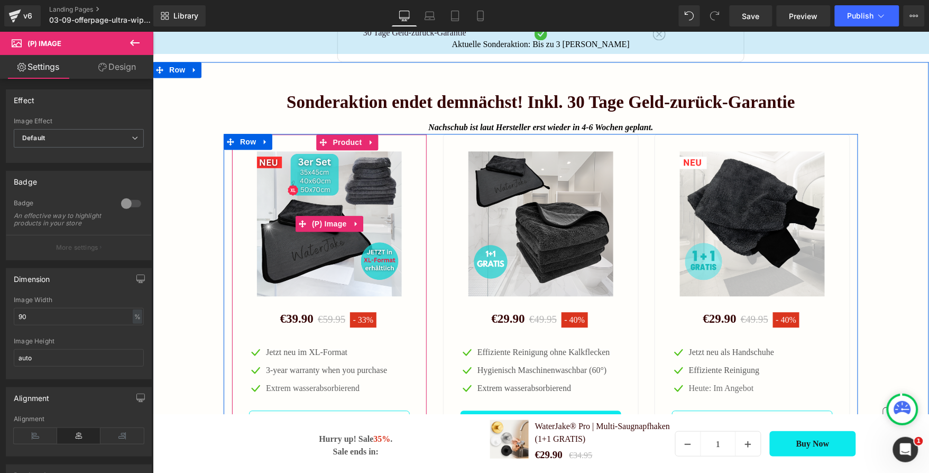
click at [300, 214] on img at bounding box center [329, 223] width 145 height 145
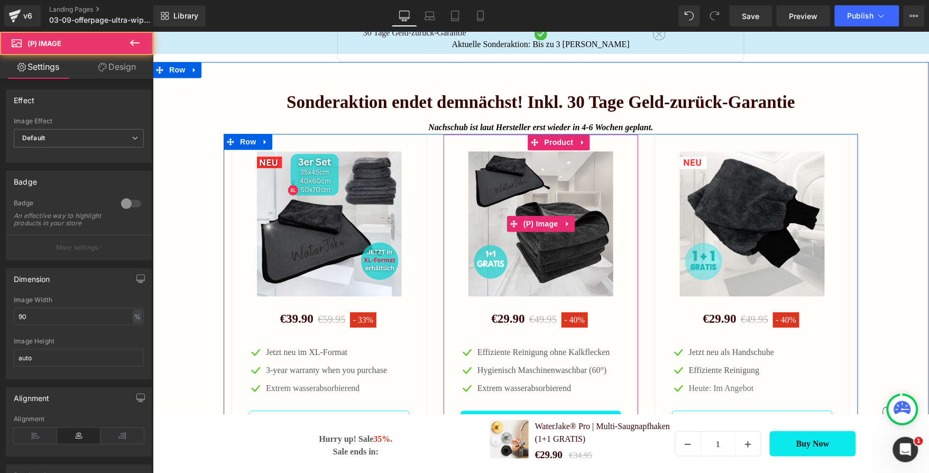
click at [510, 194] on img at bounding box center [540, 223] width 145 height 145
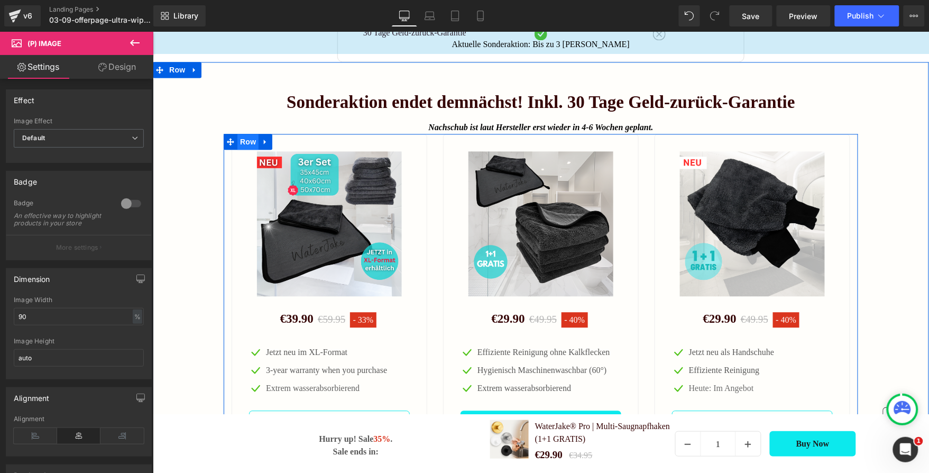
click at [243, 149] on span "Row" at bounding box center [247, 141] width 21 height 16
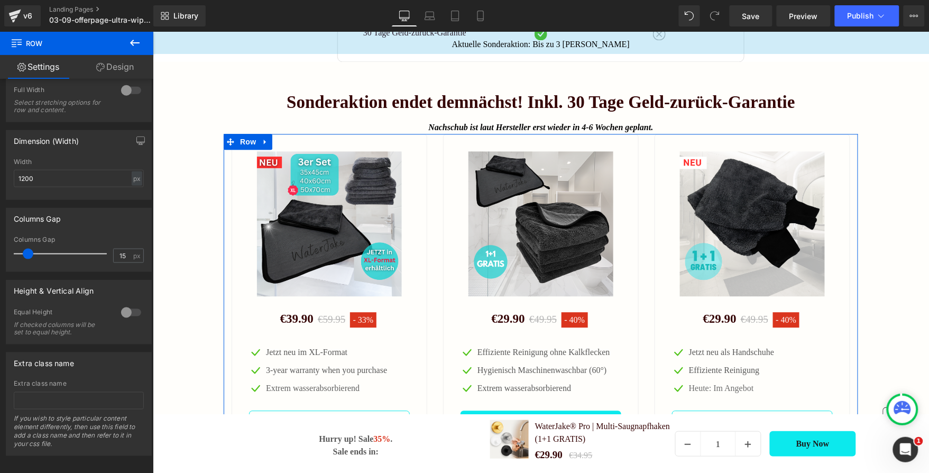
scroll to position [323, 0]
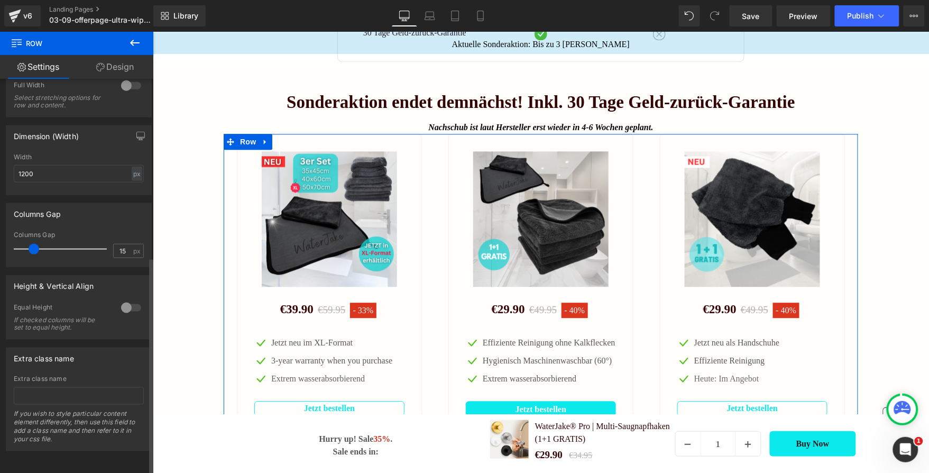
drag, startPoint x: 30, startPoint y: 243, endPoint x: 71, endPoint y: 173, distance: 81.4
click at [35, 252] on div "Columns Gap 15 px" at bounding box center [79, 248] width 130 height 35
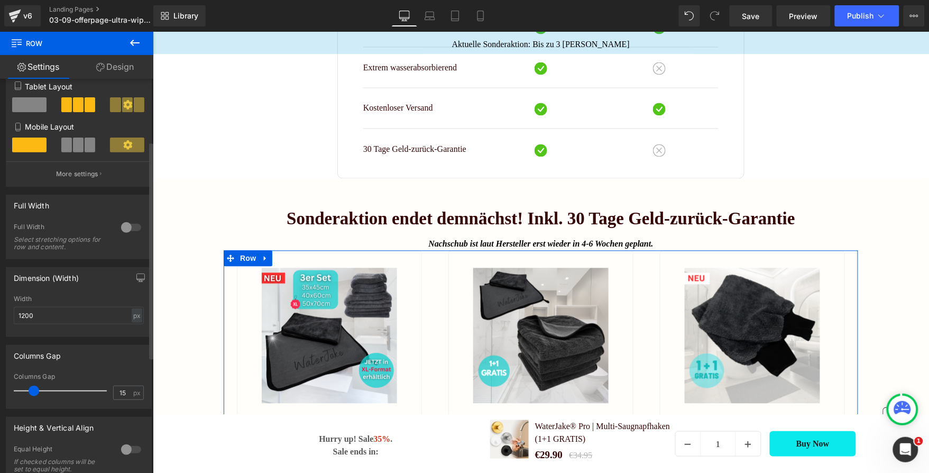
scroll to position [173, 0]
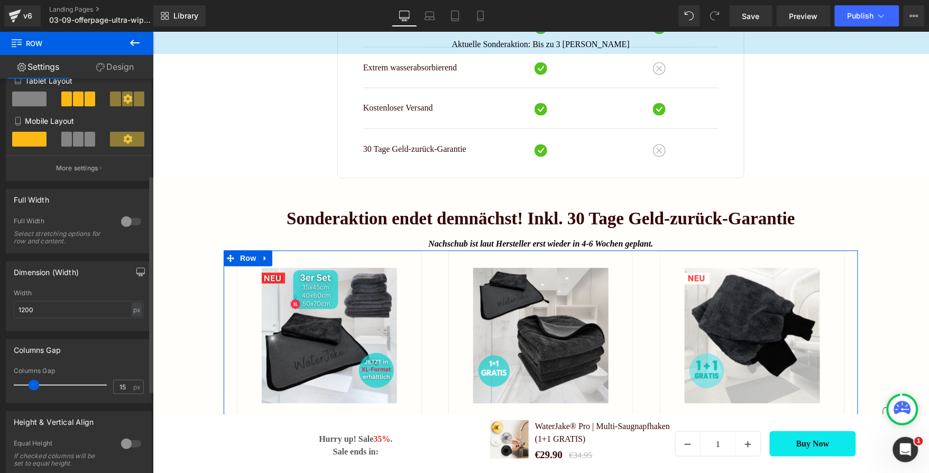
click at [144, 274] on button "button" at bounding box center [140, 272] width 17 height 20
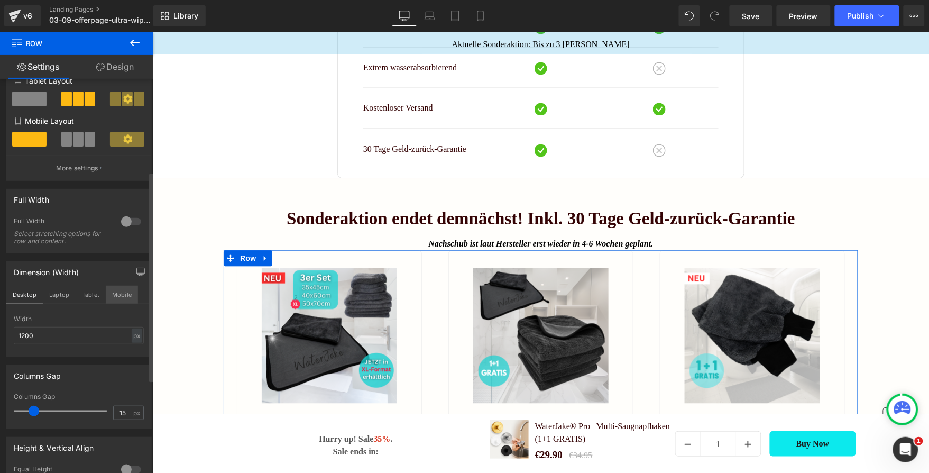
click at [118, 296] on button "Mobile" at bounding box center [122, 295] width 32 height 18
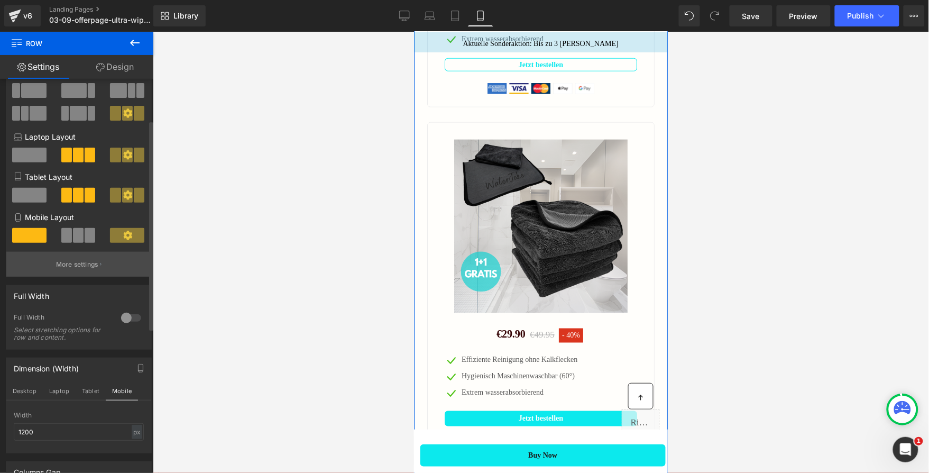
scroll to position [75, 0]
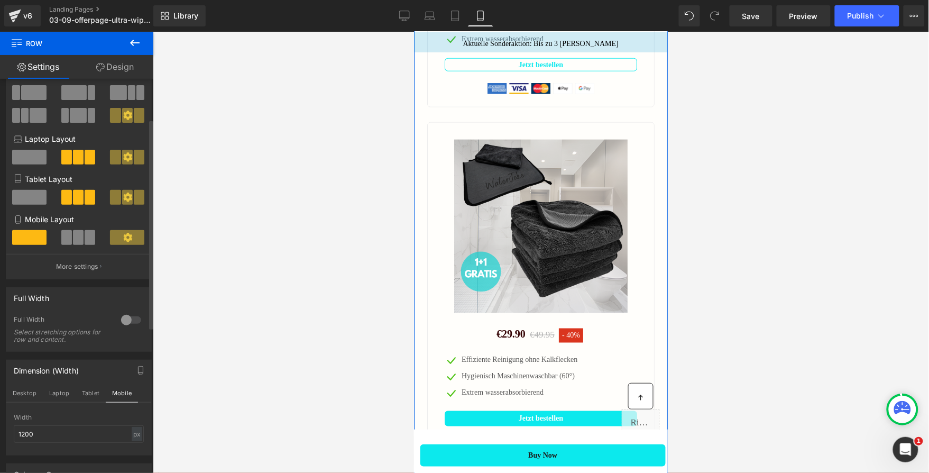
click at [80, 242] on span at bounding box center [78, 237] width 11 height 15
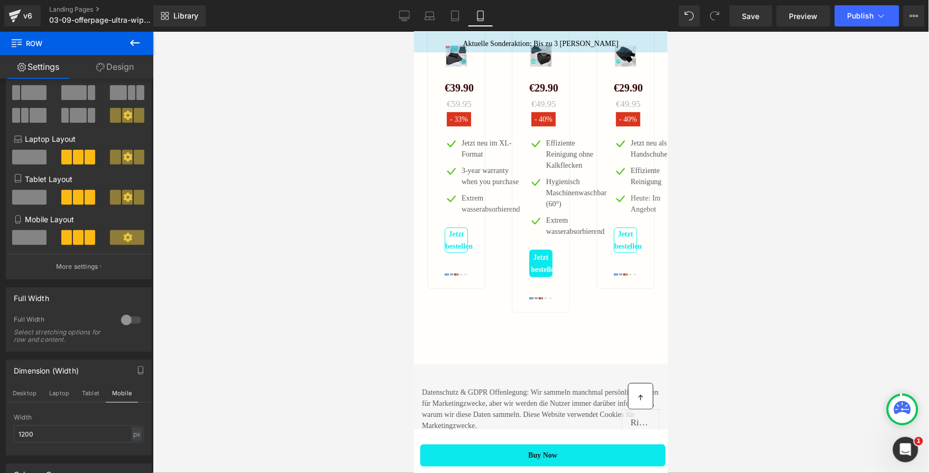
scroll to position [2437, 0]
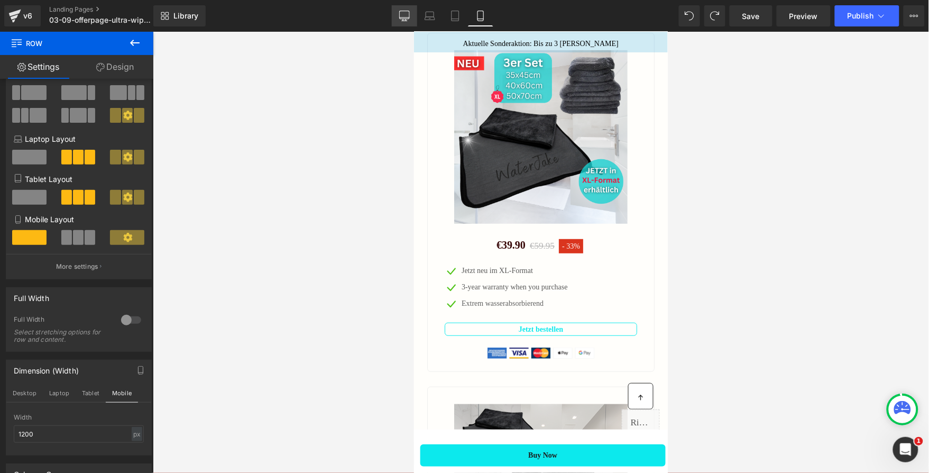
click at [403, 16] on icon at bounding box center [404, 16] width 11 height 11
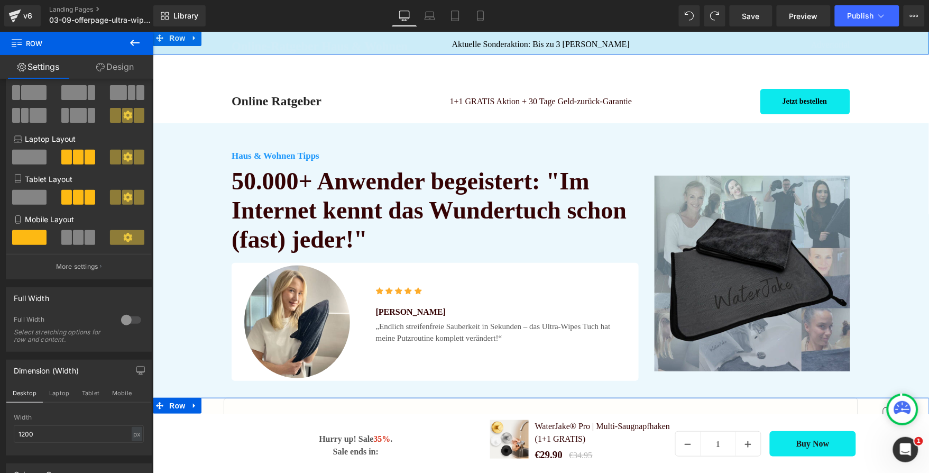
scroll to position [0, 0]
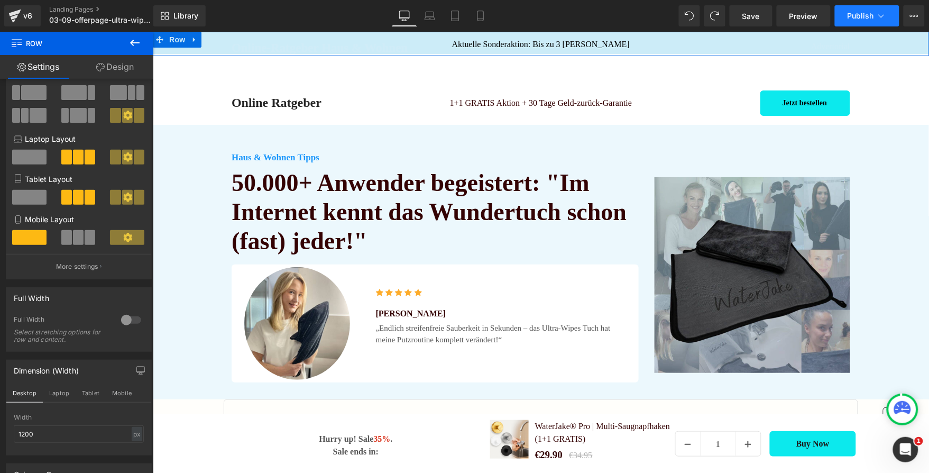
click at [869, 21] on button "Publish" at bounding box center [867, 15] width 65 height 21
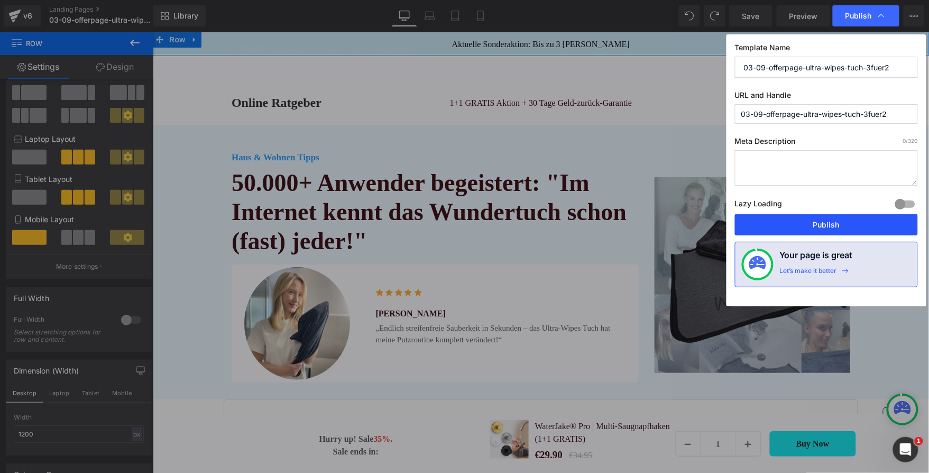
click at [812, 228] on button "Publish" at bounding box center [826, 224] width 183 height 21
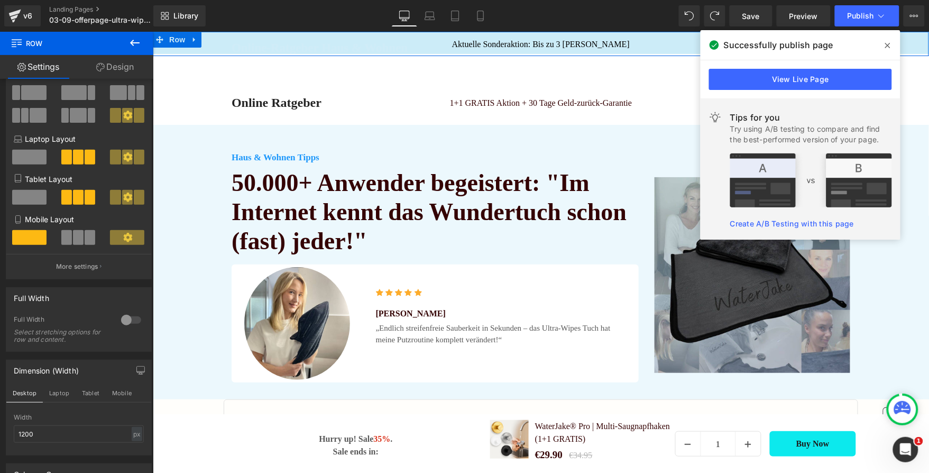
click at [353, 17] on div "Library Desktop Desktop Laptop Tablet Mobile Save Preview Publish Scheduled Vie…" at bounding box center [541, 15] width 776 height 21
drag, startPoint x: 734, startPoint y: 13, endPoint x: 887, endPoint y: 45, distance: 156.6
click at [887, 45] on icon at bounding box center [887, 45] width 5 height 5
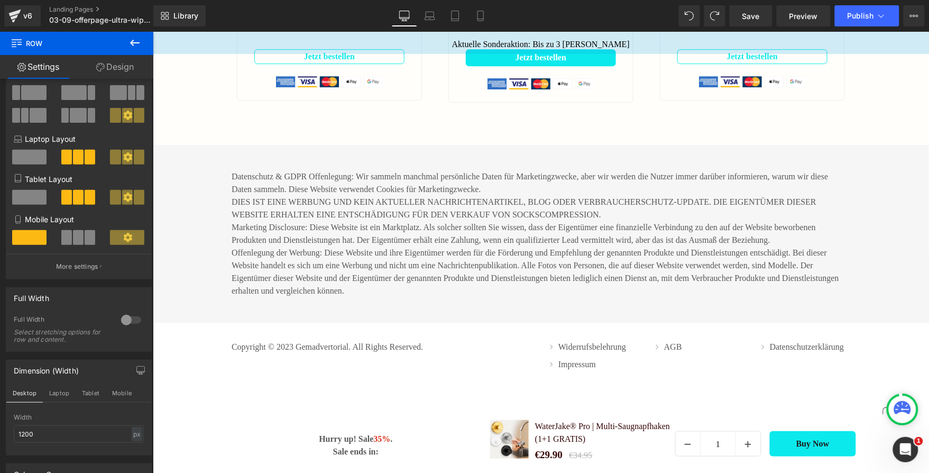
scroll to position [1873, 0]
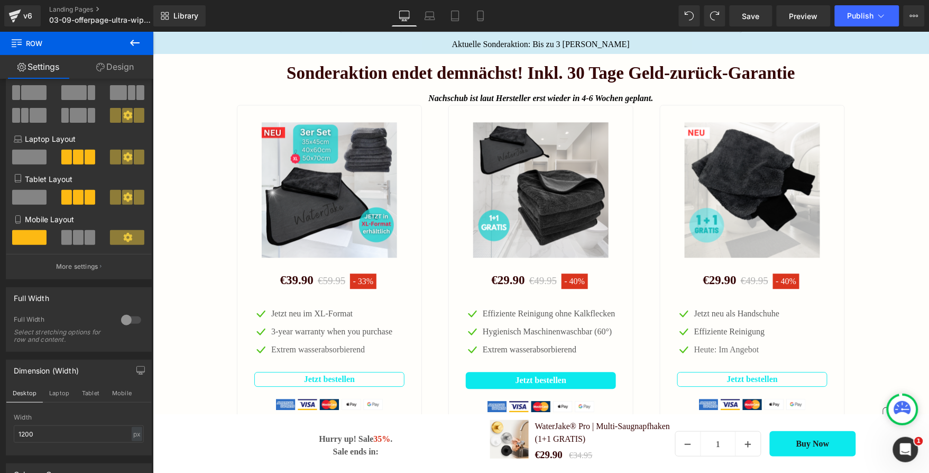
click at [543, 182] on img at bounding box center [540, 189] width 135 height 135
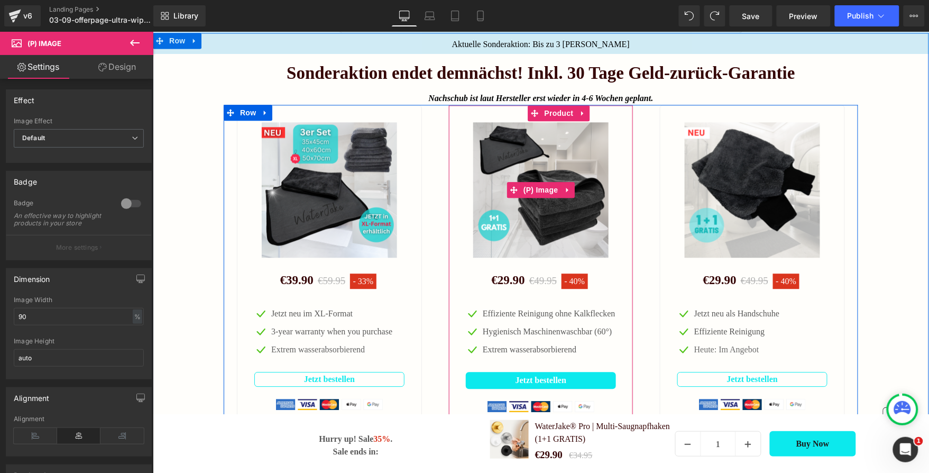
click at [551, 156] on img at bounding box center [540, 189] width 135 height 135
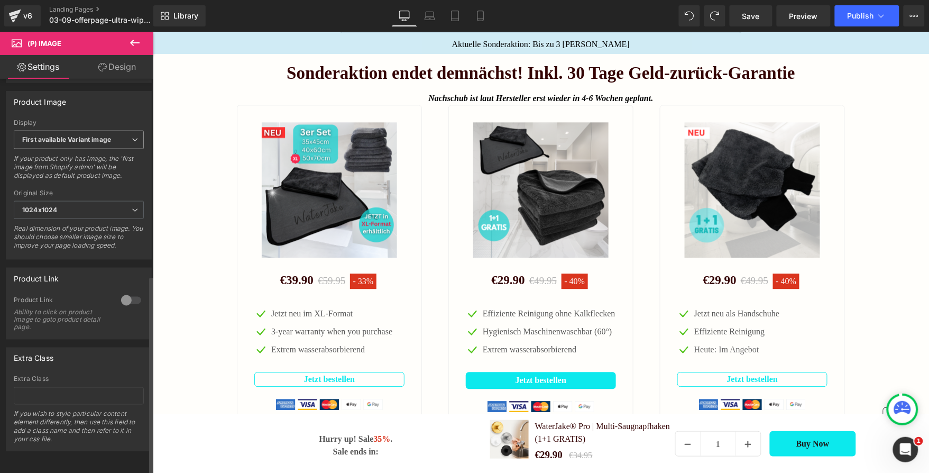
scroll to position [372, 0]
click at [88, 150] on span "First available Variant image" at bounding box center [79, 141] width 130 height 19
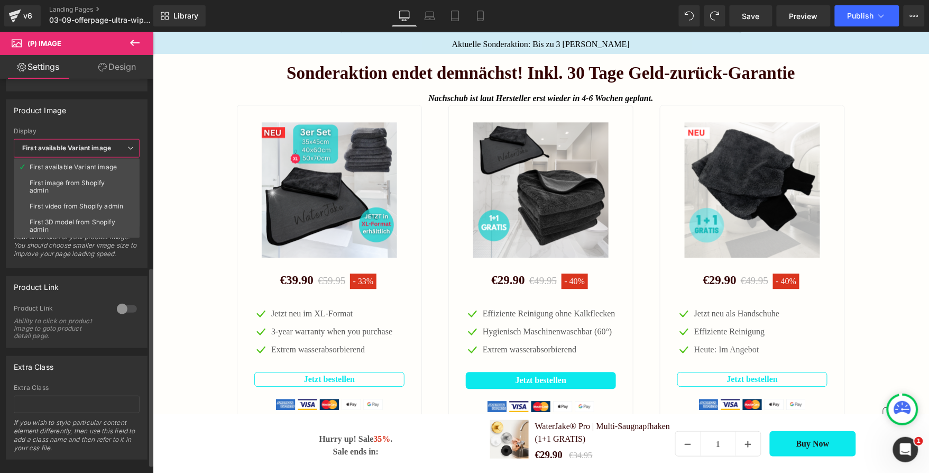
click at [88, 149] on b "First available Variant image" at bounding box center [66, 148] width 89 height 8
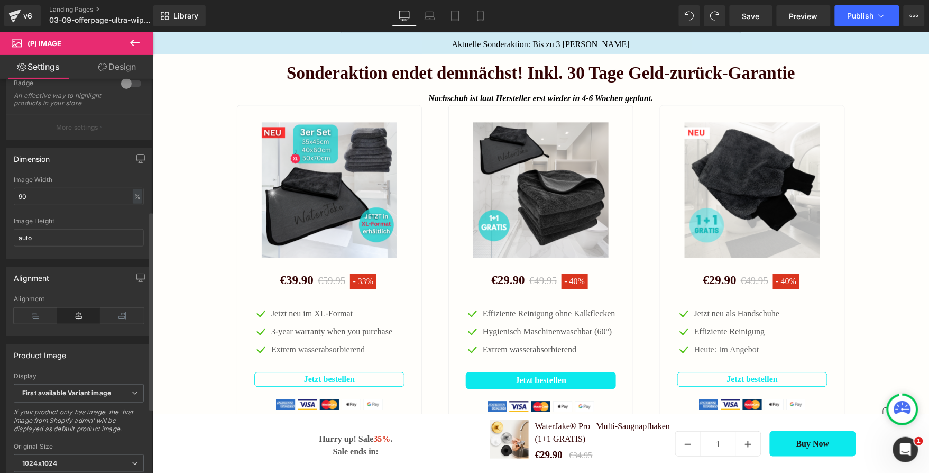
scroll to position [0, 0]
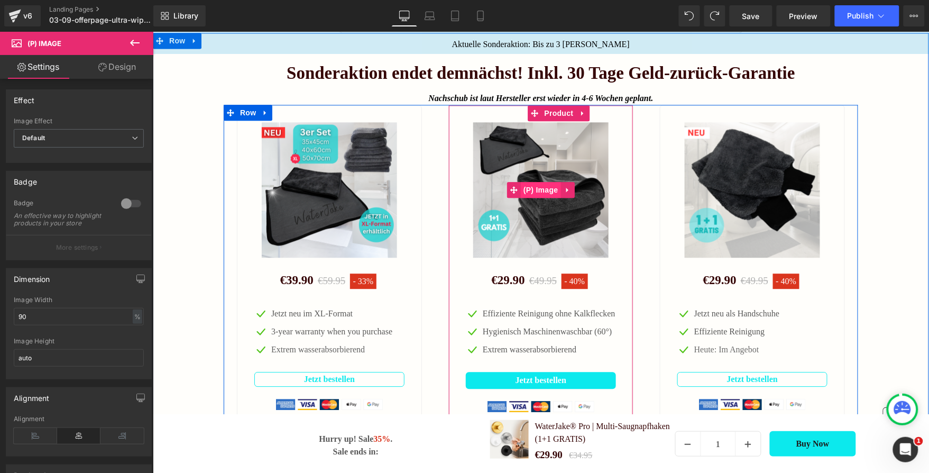
click at [529, 197] on span "(P) Image" at bounding box center [540, 189] width 40 height 16
click at [555, 107] on div at bounding box center [540, 105] width 635 height 3
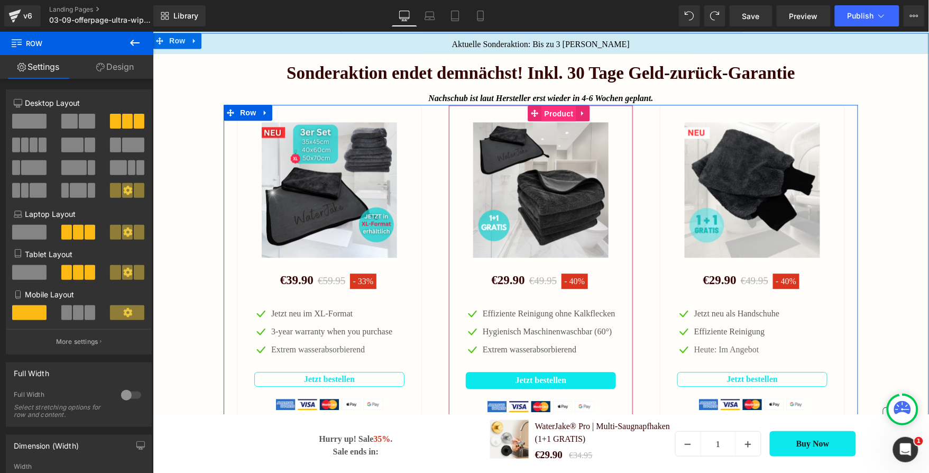
click at [552, 121] on span "Product" at bounding box center [559, 113] width 34 height 16
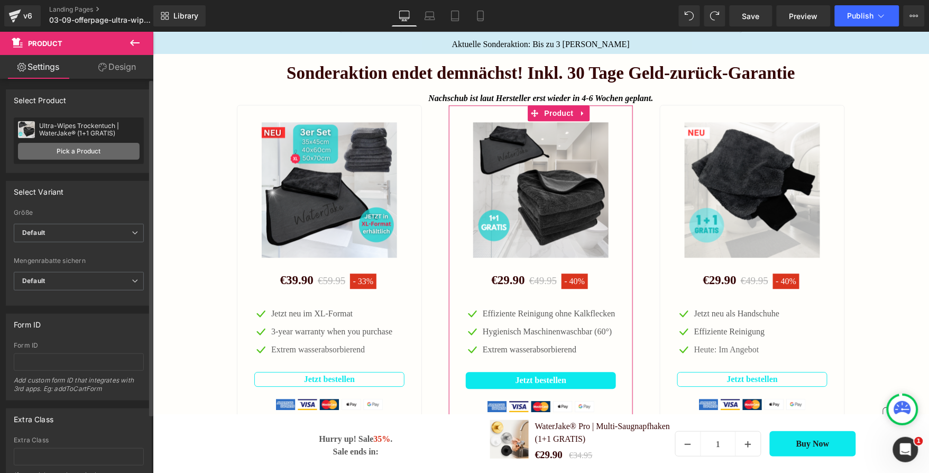
click at [87, 145] on link "Pick a Product" at bounding box center [79, 151] width 122 height 17
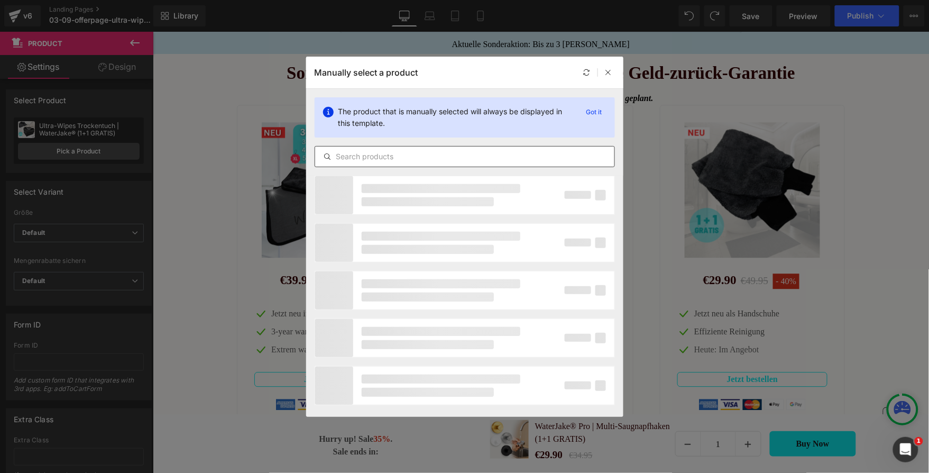
click at [437, 157] on input "text" at bounding box center [464, 156] width 299 height 13
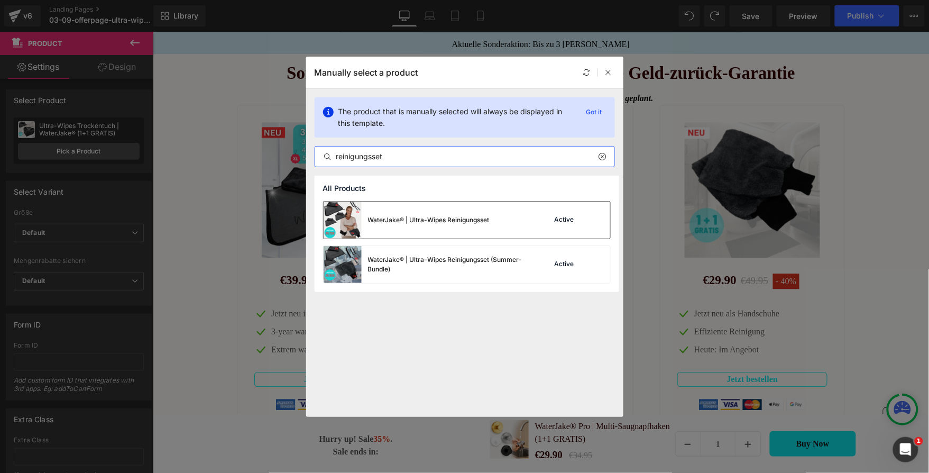
type input "reinigungsset"
drag, startPoint x: 370, startPoint y: 221, endPoint x: 217, endPoint y: 189, distance: 156.1
click at [370, 221] on div "WaterJake® | Ultra-Wipes Reinigungsset" at bounding box center [429, 220] width 122 height 10
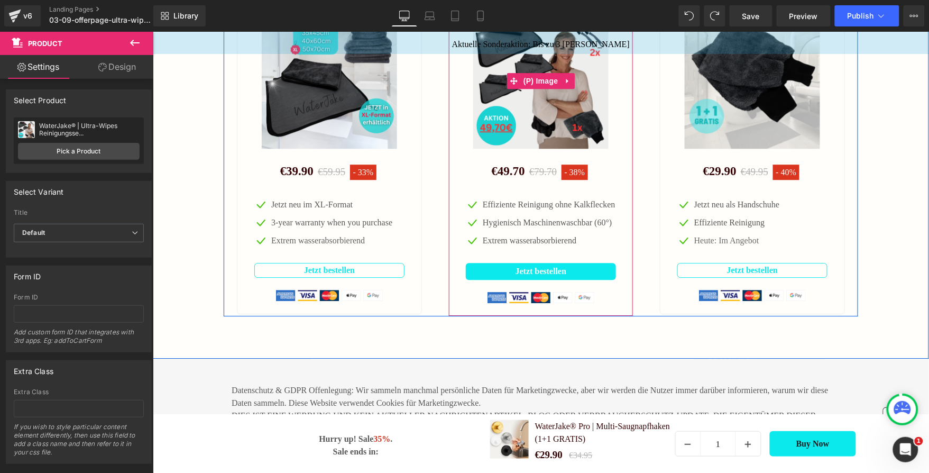
scroll to position [1991, 0]
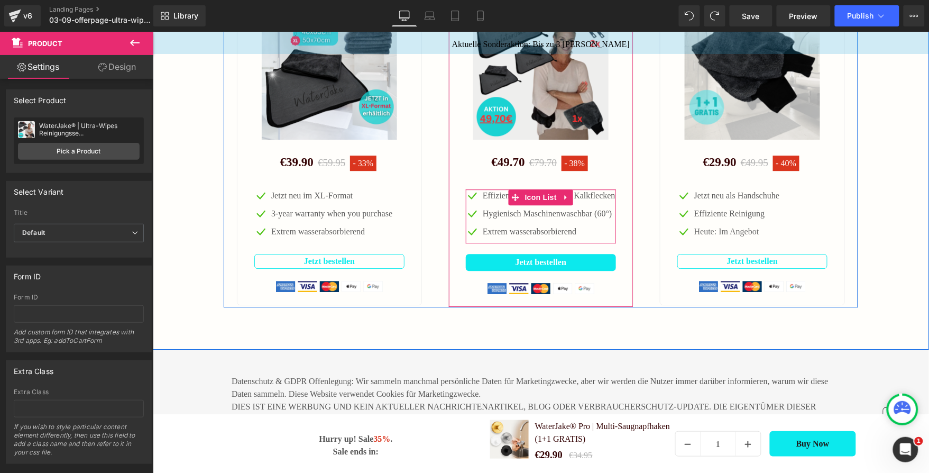
click at [526, 219] on span "Text Block" at bounding box center [543, 213] width 35 height 13
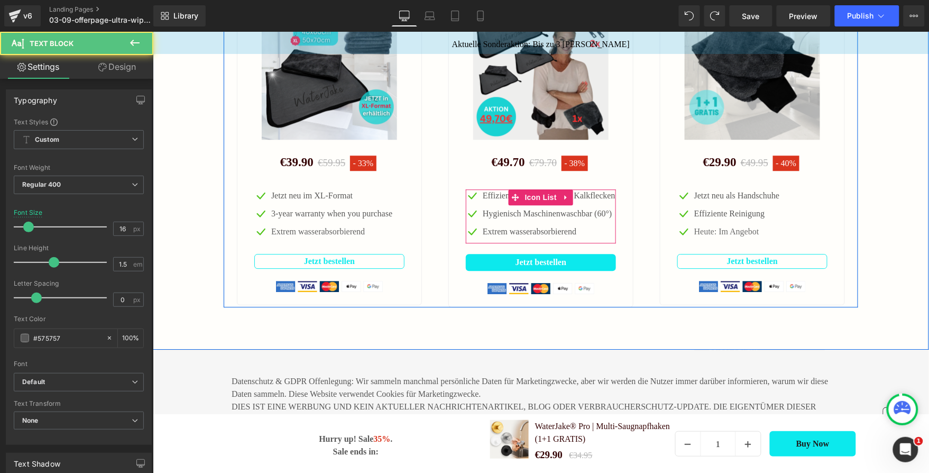
click at [152, 31] on div at bounding box center [152, 31] width 0 height 0
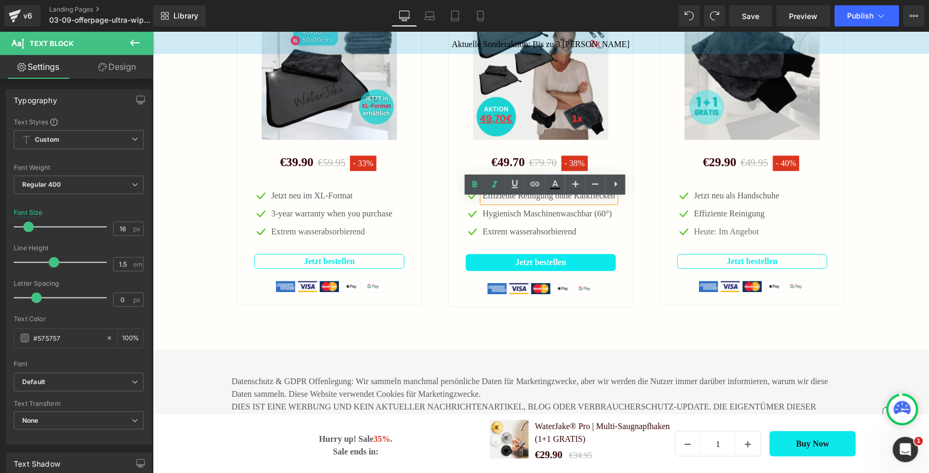
click at [496, 202] on p "Effiziente Reinigung ohne Kalkflecken" at bounding box center [548, 195] width 133 height 13
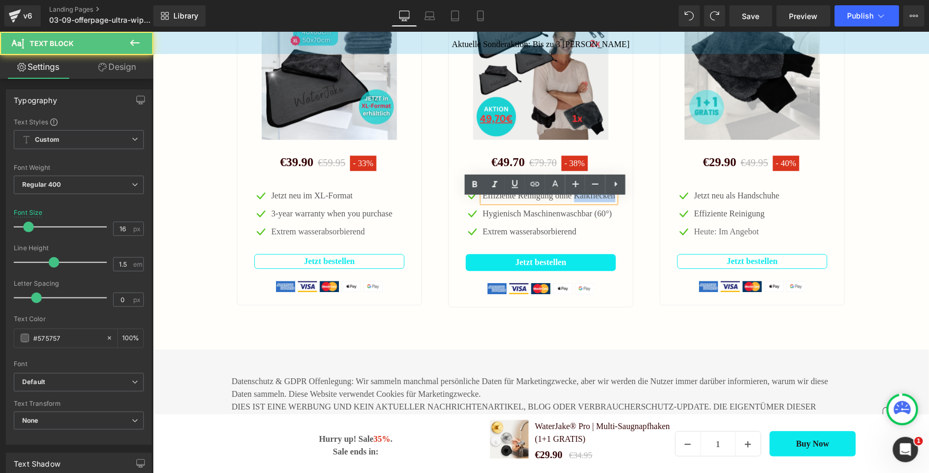
click at [496, 202] on p "Effiziente Reinigung ohne Kalkflecken" at bounding box center [548, 195] width 133 height 13
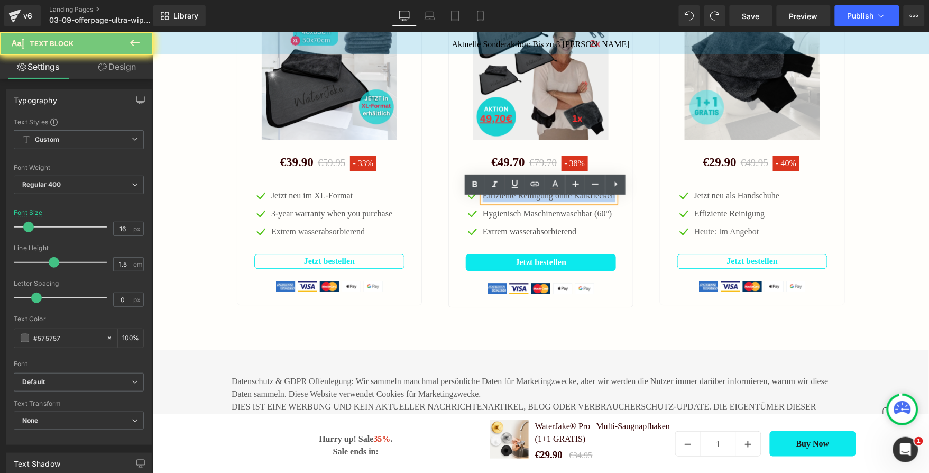
click at [496, 202] on p "Effiziente Reinigung ohne Kalkflecken" at bounding box center [548, 195] width 133 height 13
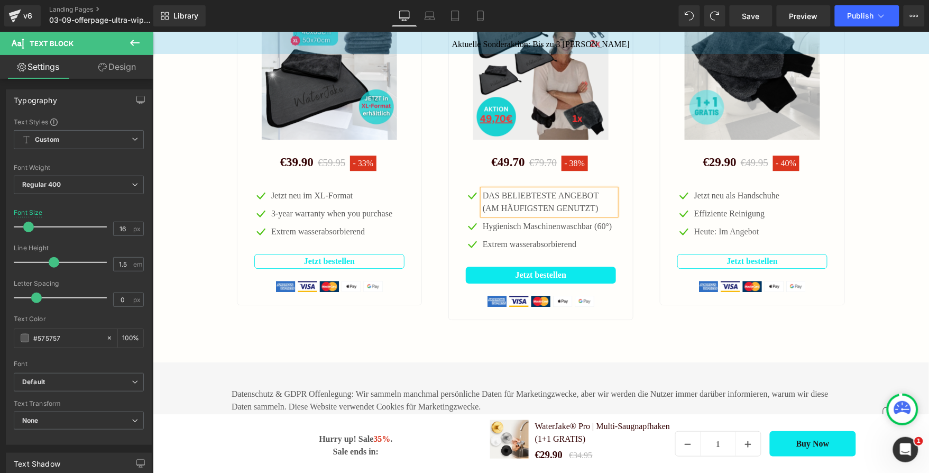
click at [555, 214] on p "DAS BELIEBTESTE ANGEBOT (AM HÄUFIGSTEN GENUTZT)" at bounding box center [548, 201] width 133 height 25
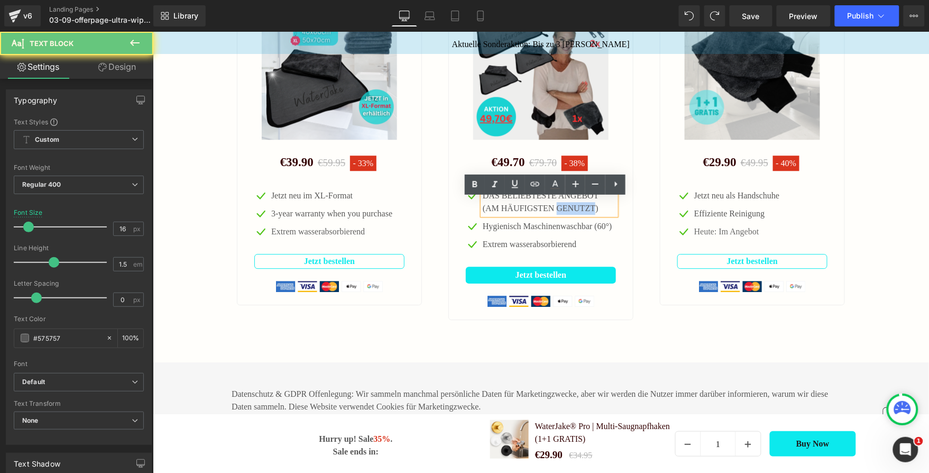
click at [555, 214] on p "DAS BELIEBTESTE ANGEBOT (AM HÄUFIGSTEN GENUTZT)" at bounding box center [548, 201] width 133 height 25
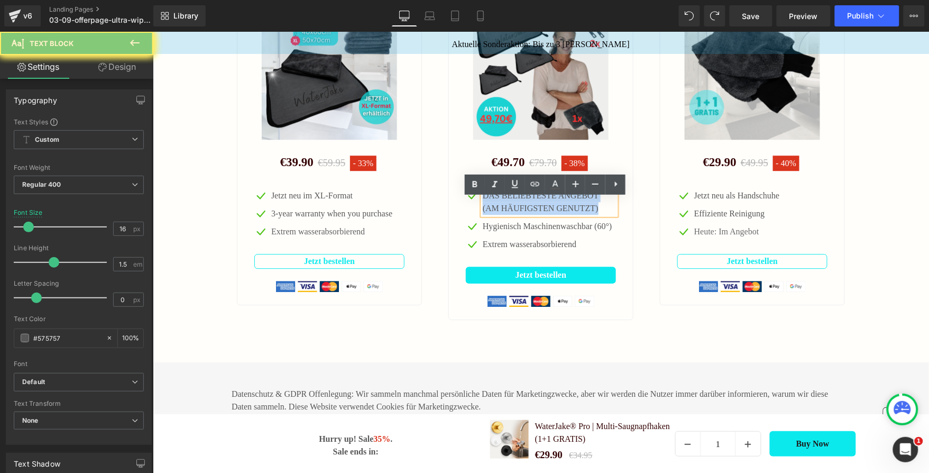
click at [555, 214] on p "DAS BELIEBTESTE ANGEBOT (AM HÄUFIGSTEN GENUTZT)" at bounding box center [548, 201] width 133 height 25
copy p "DAS BELIEBTESTE ANGEBOT (AM HÄUFIGSTEN GENUTZT)"
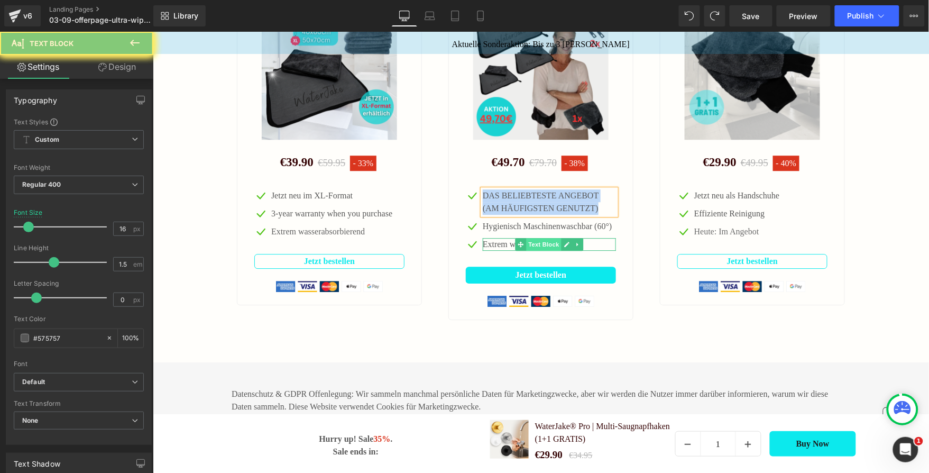
click at [536, 250] on span "Text Block" at bounding box center [543, 243] width 35 height 13
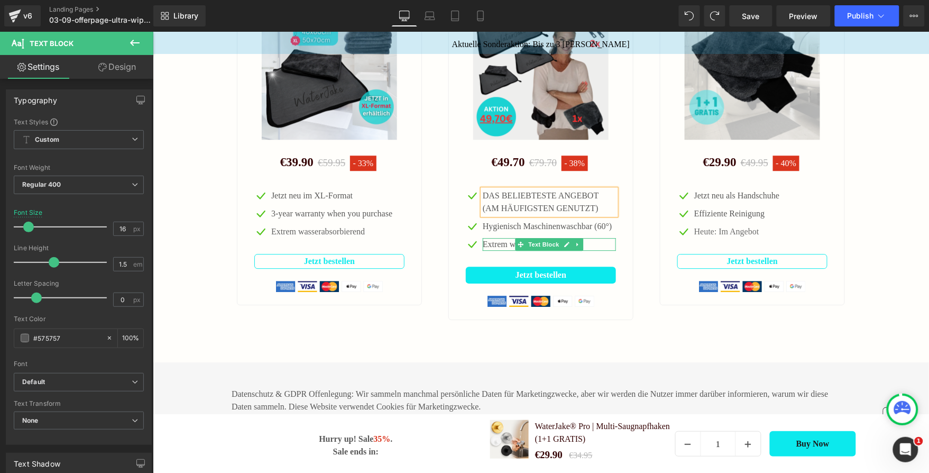
click at [502, 250] on p "Extrem wasserabsorbierend" at bounding box center [548, 243] width 133 height 13
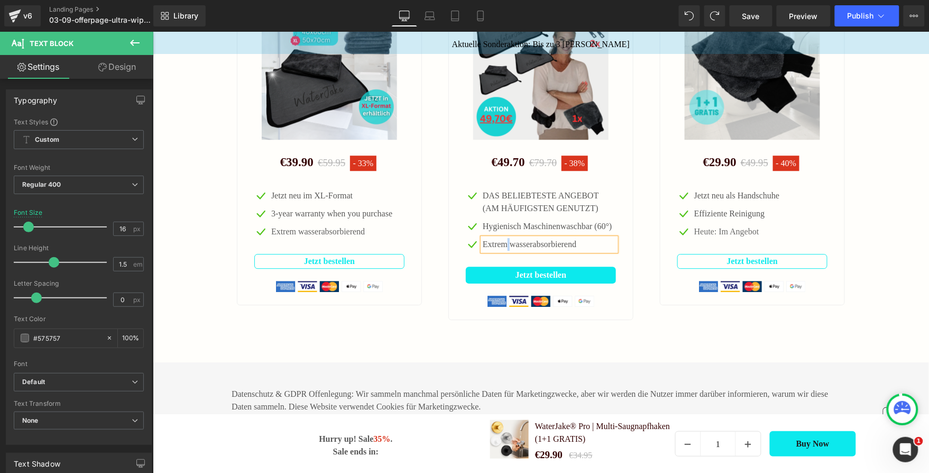
click at [502, 250] on p "Extrem wasserabsorbierend" at bounding box center [548, 243] width 133 height 13
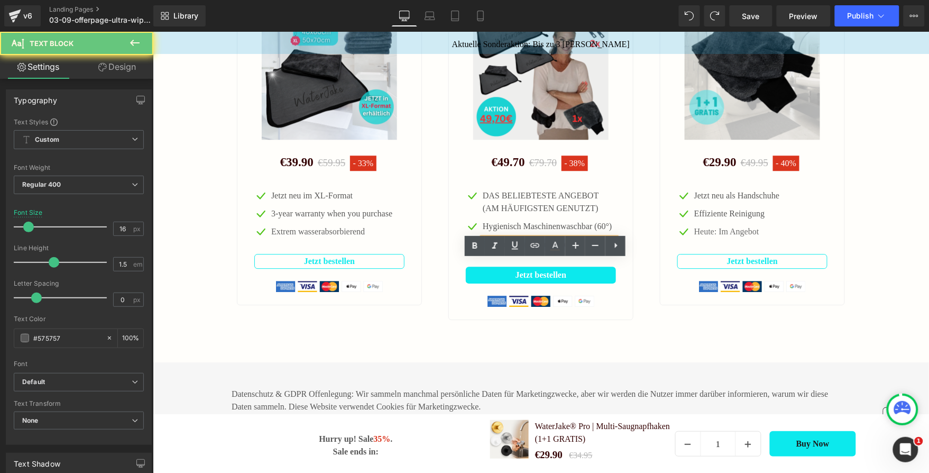
click at [502, 250] on p "Extrem wasserabsorbierend" at bounding box center [548, 243] width 133 height 13
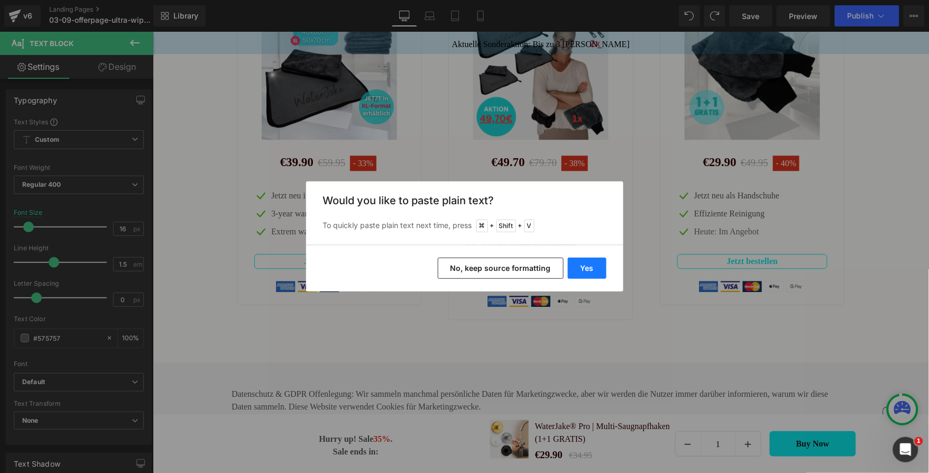
click at [578, 270] on button "Yes" at bounding box center [587, 268] width 39 height 21
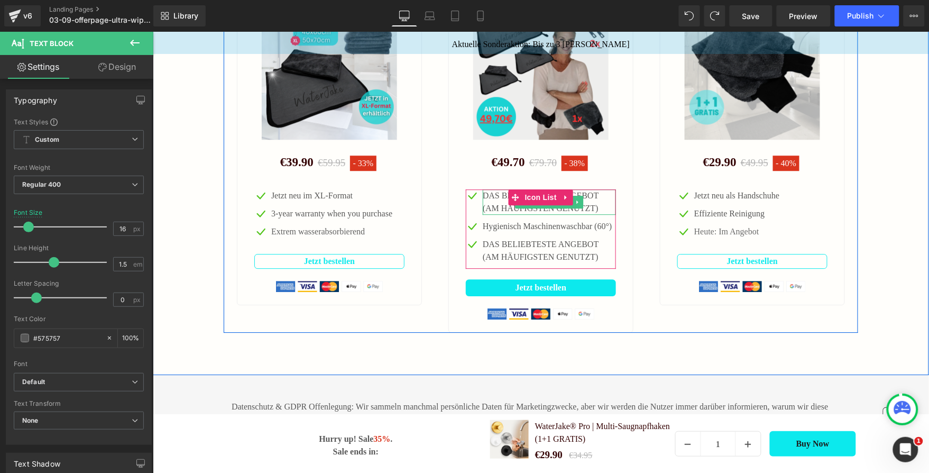
click at [491, 214] on p "DAS BELIEBTESTE ANGEBOT (AM HÄUFIGSTEN GENUTZT)" at bounding box center [548, 201] width 133 height 25
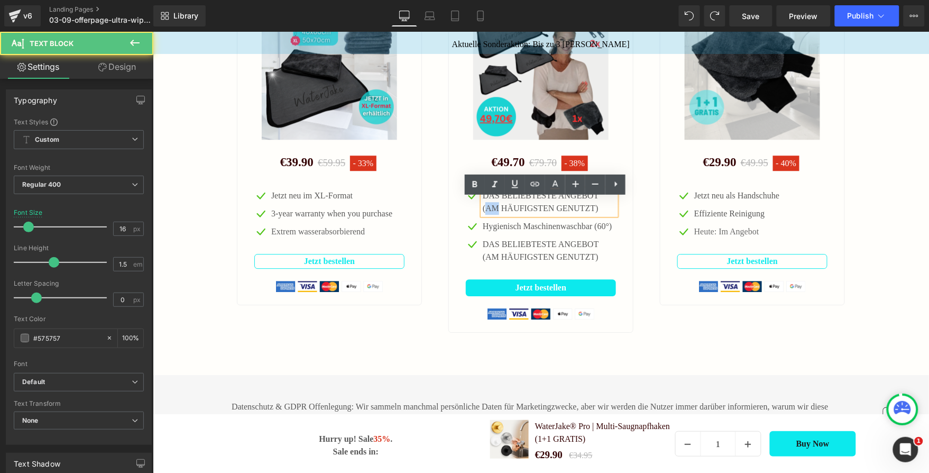
click at [491, 214] on p "DAS BELIEBTESTE ANGEBOT (AM HÄUFIGSTEN GENUTZT)" at bounding box center [548, 201] width 133 height 25
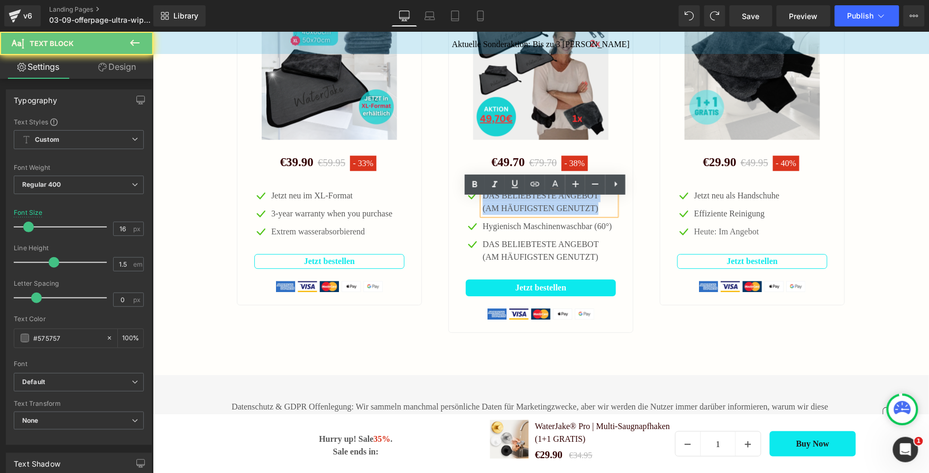
click at [491, 214] on p "DAS BELIEBTESTE ANGEBOT (AM HÄUFIGSTEN GENUTZT)" at bounding box center [548, 201] width 133 height 25
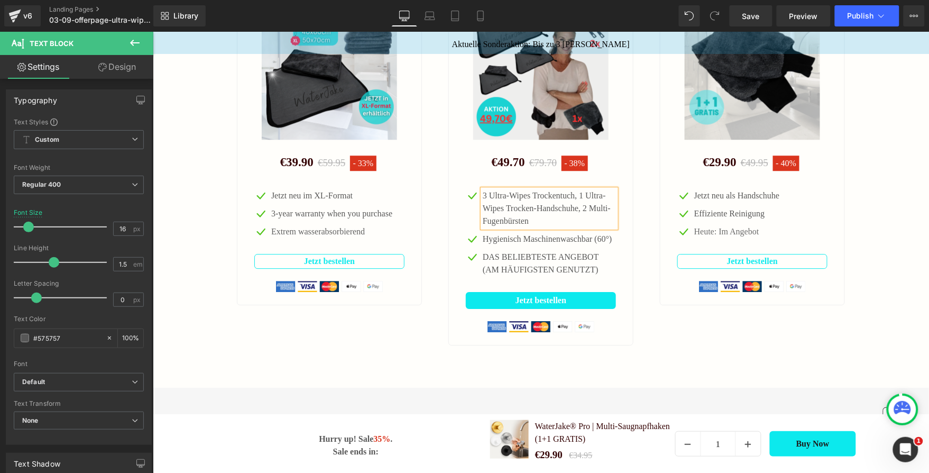
click at [703, 369] on div "Sonderaktion endet demnächst! Inkl. 30 Tage Geld-zurück-Garantie Heading Nachsc…" at bounding box center [540, 150] width 776 height 473
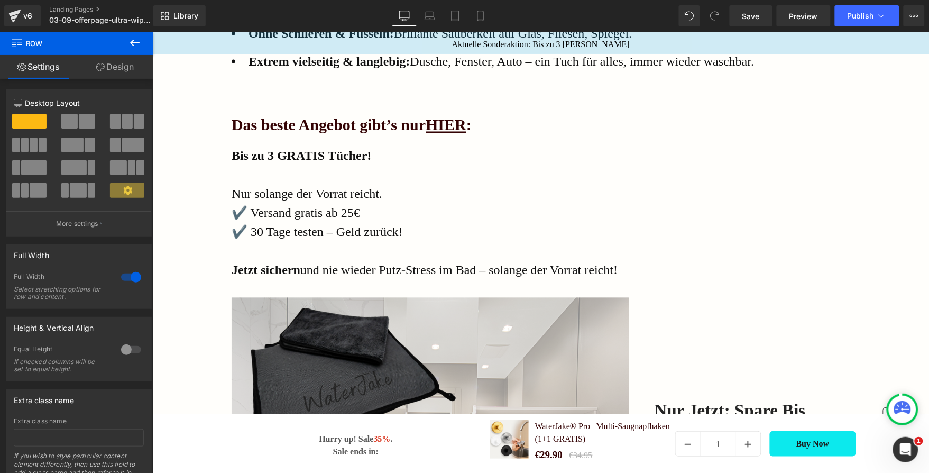
scroll to position [0, 0]
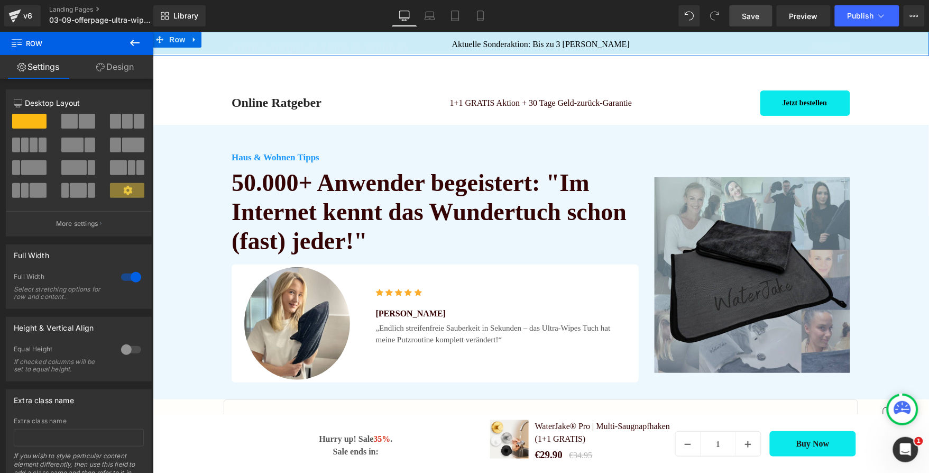
click at [761, 22] on link "Save" at bounding box center [751, 15] width 43 height 21
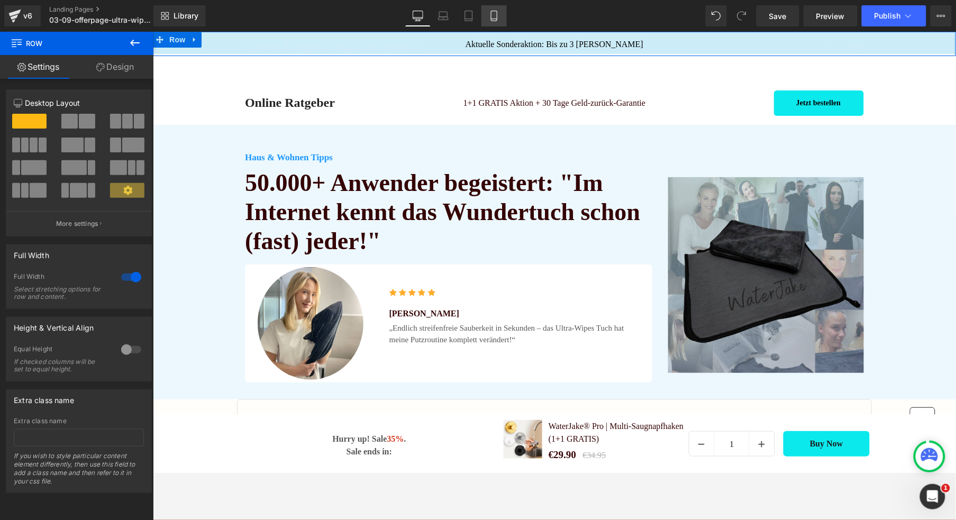
click at [500, 20] on link "Mobile" at bounding box center [493, 15] width 25 height 21
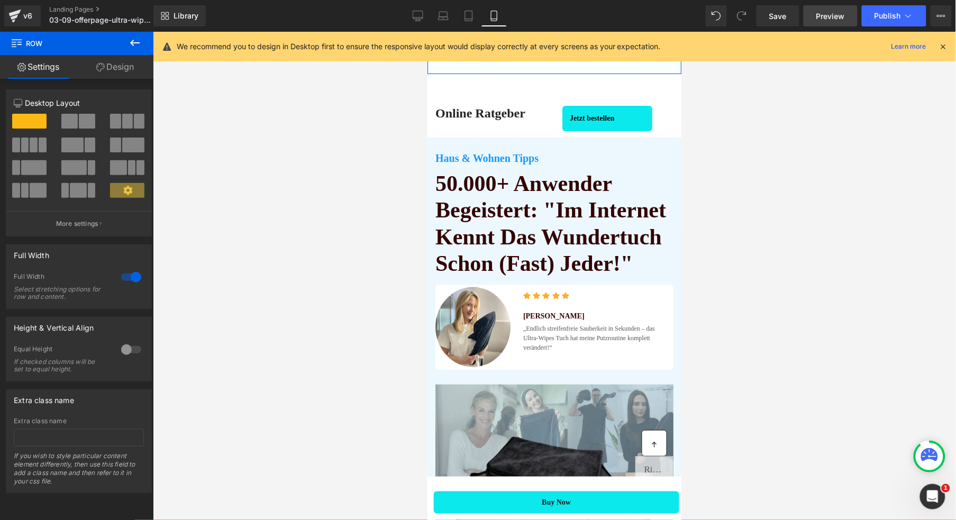
click at [846, 20] on link "Preview" at bounding box center [830, 15] width 54 height 21
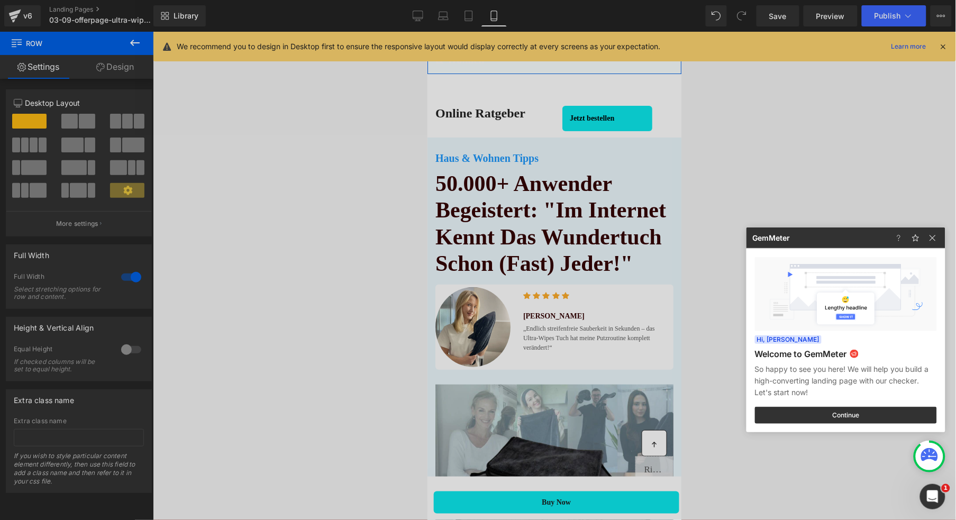
click at [871, 101] on div at bounding box center [478, 260] width 956 height 520
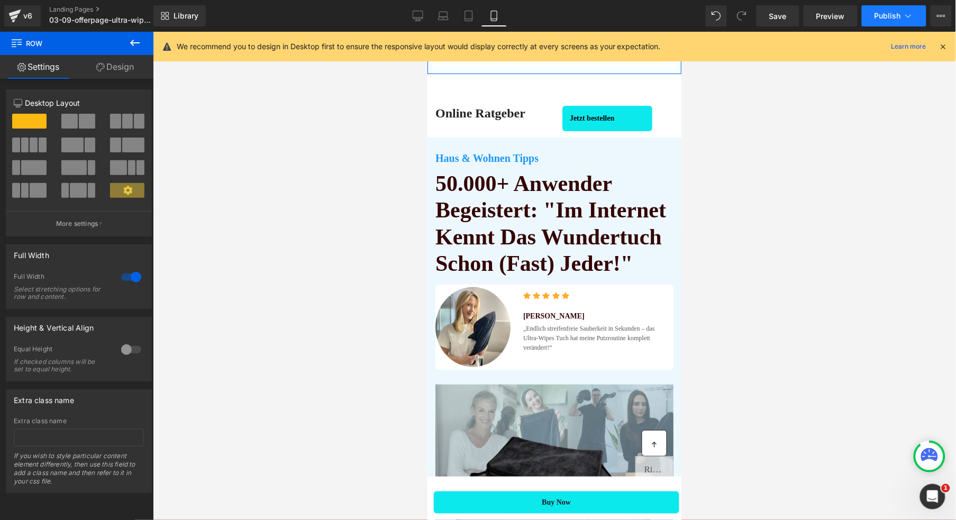
click at [891, 16] on span "Publish" at bounding box center [887, 16] width 26 height 8
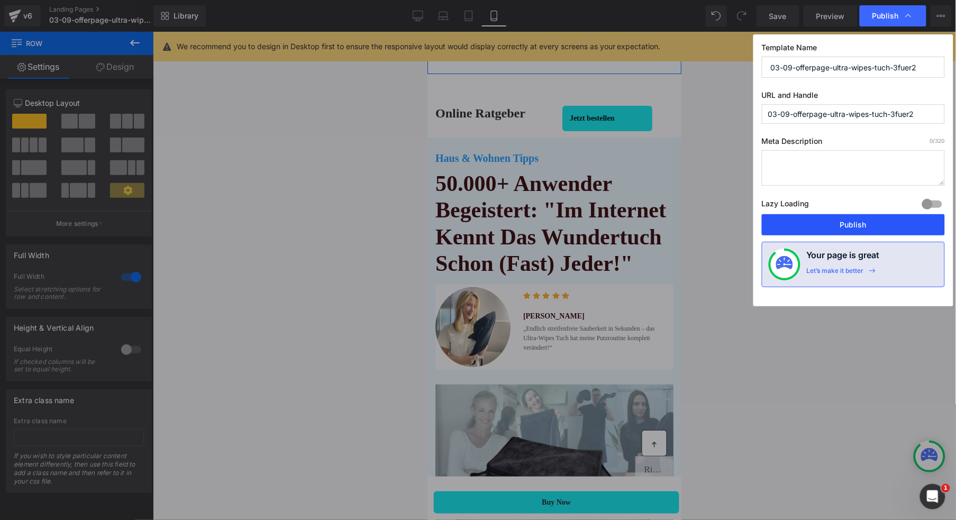
click at [836, 218] on button "Publish" at bounding box center [853, 224] width 183 height 21
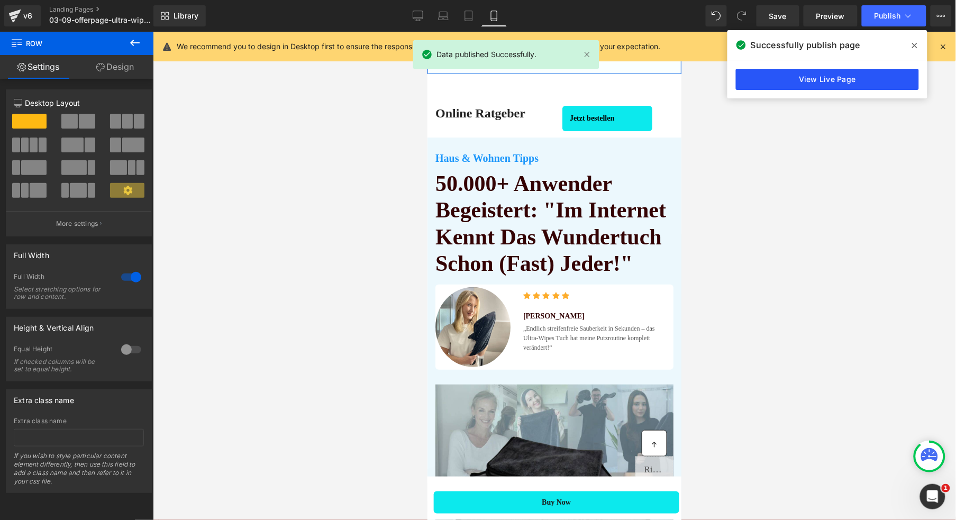
click at [864, 84] on link "View Live Page" at bounding box center [827, 79] width 183 height 21
